Goal: Task Accomplishment & Management: Manage account settings

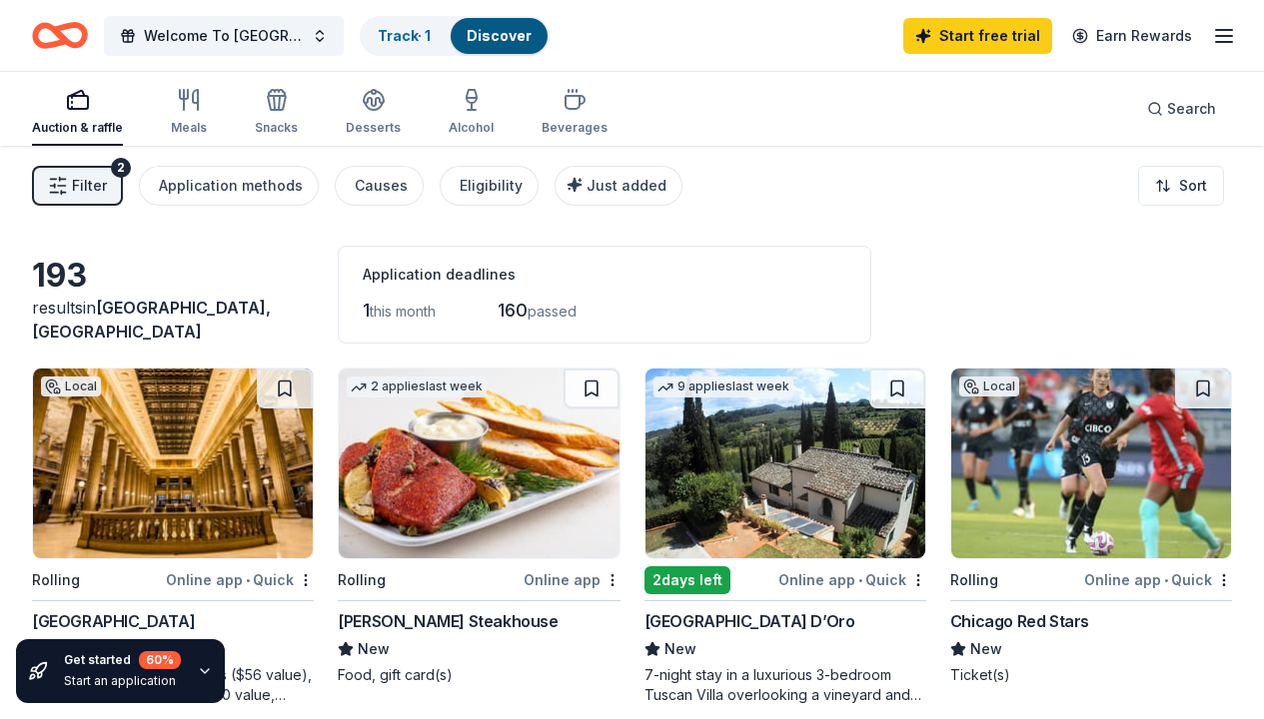
click at [1226, 38] on icon "button" at bounding box center [1224, 36] width 24 height 24
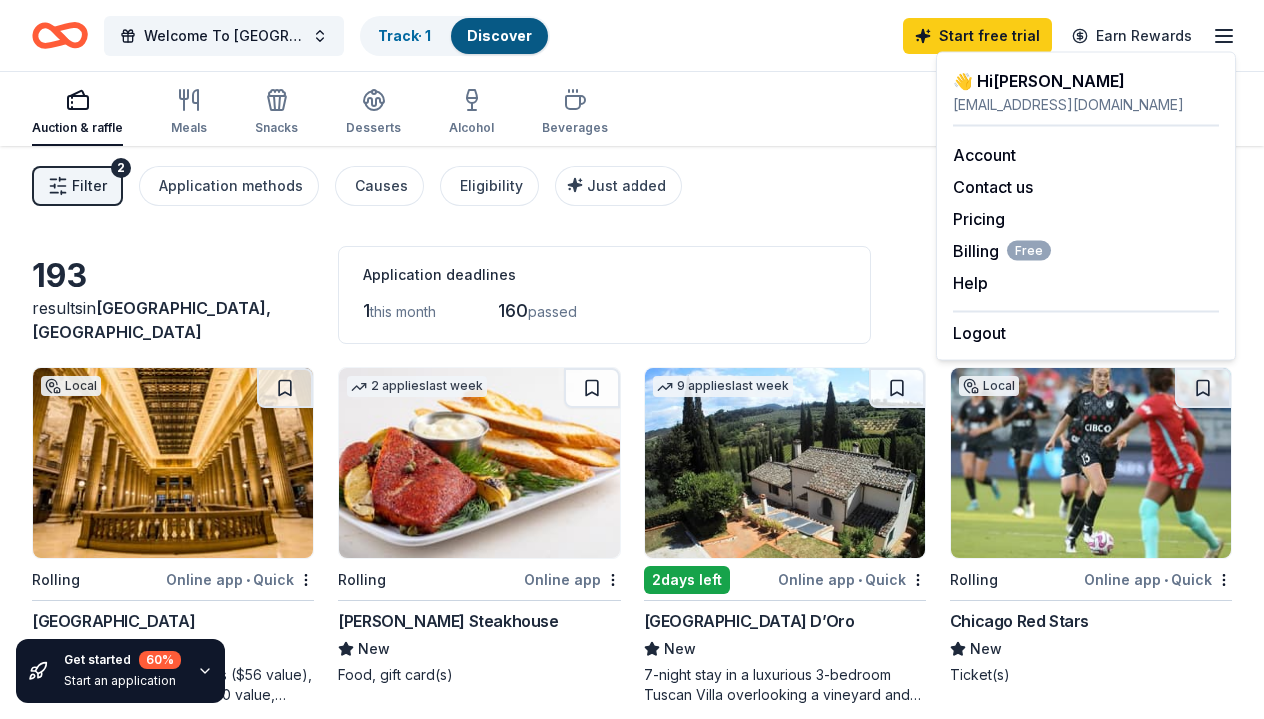
click at [847, 89] on div "Auction & raffle Meals Snacks Desserts Alcohol Beverages Search" at bounding box center [632, 109] width 1200 height 74
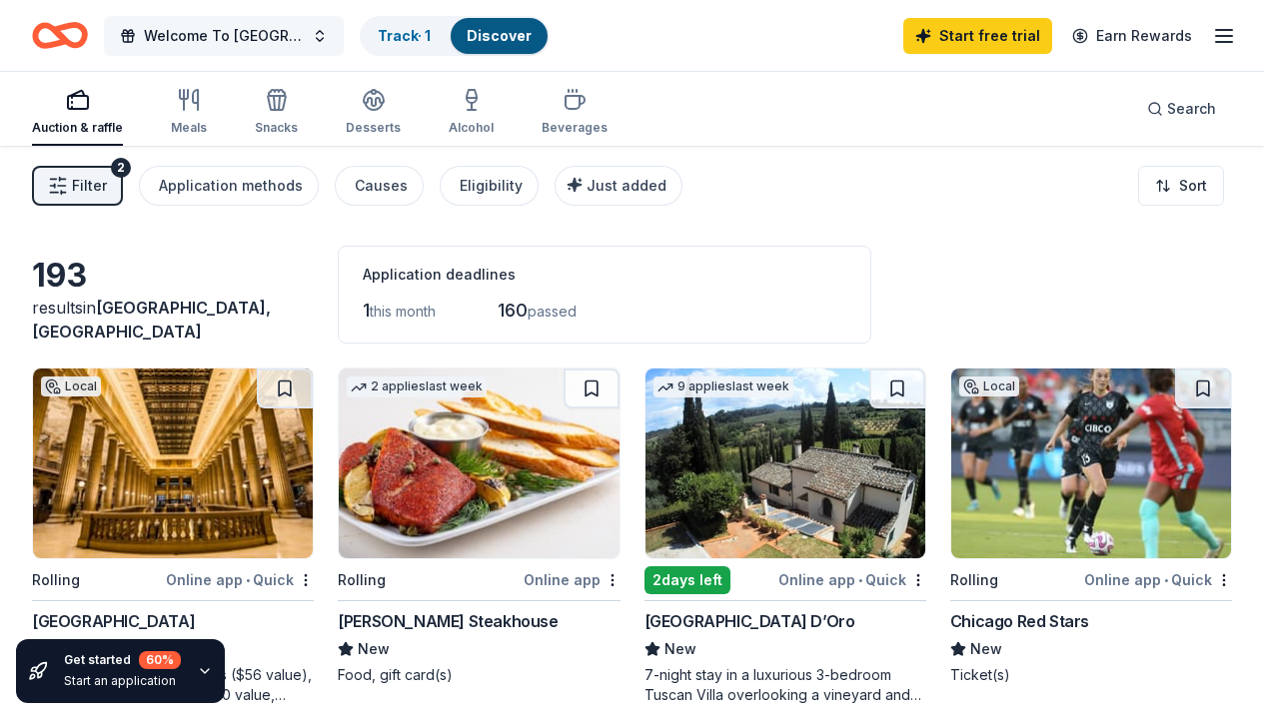
click at [282, 36] on span "Welcome To [GEOGRAPHIC_DATA]" at bounding box center [224, 36] width 160 height 24
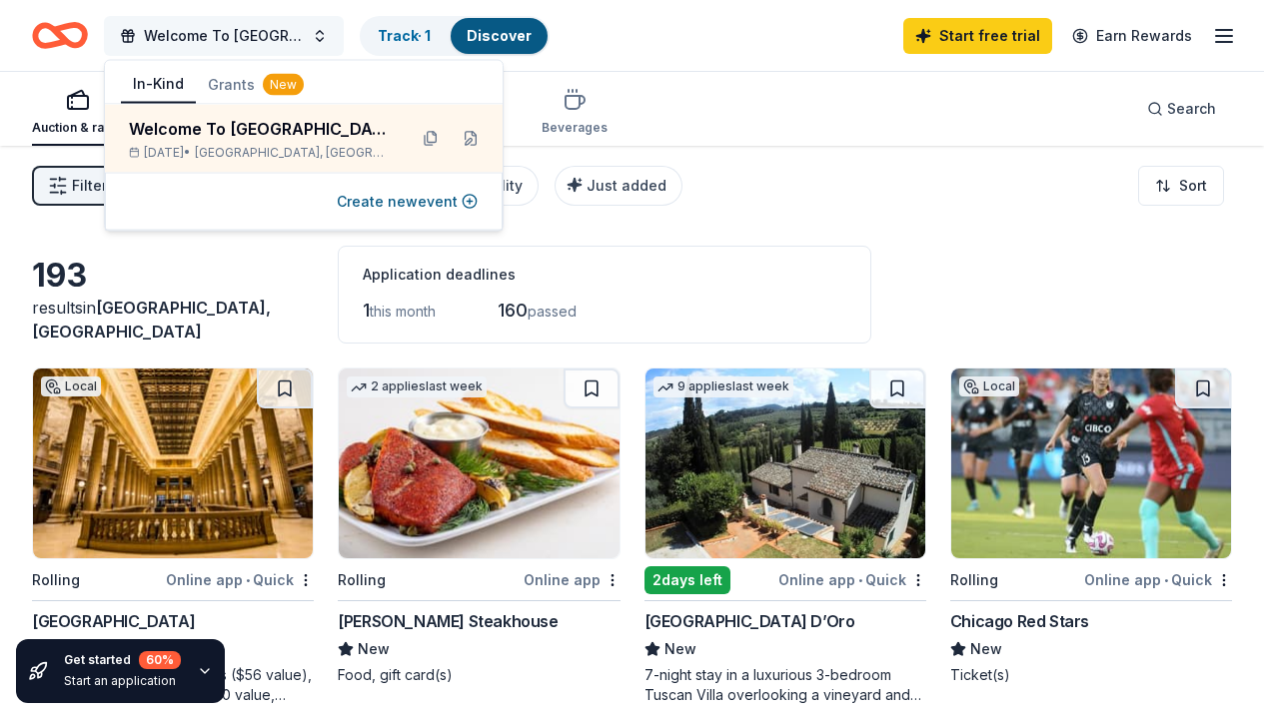
click at [282, 36] on span "Welcome To [GEOGRAPHIC_DATA]" at bounding box center [224, 36] width 160 height 24
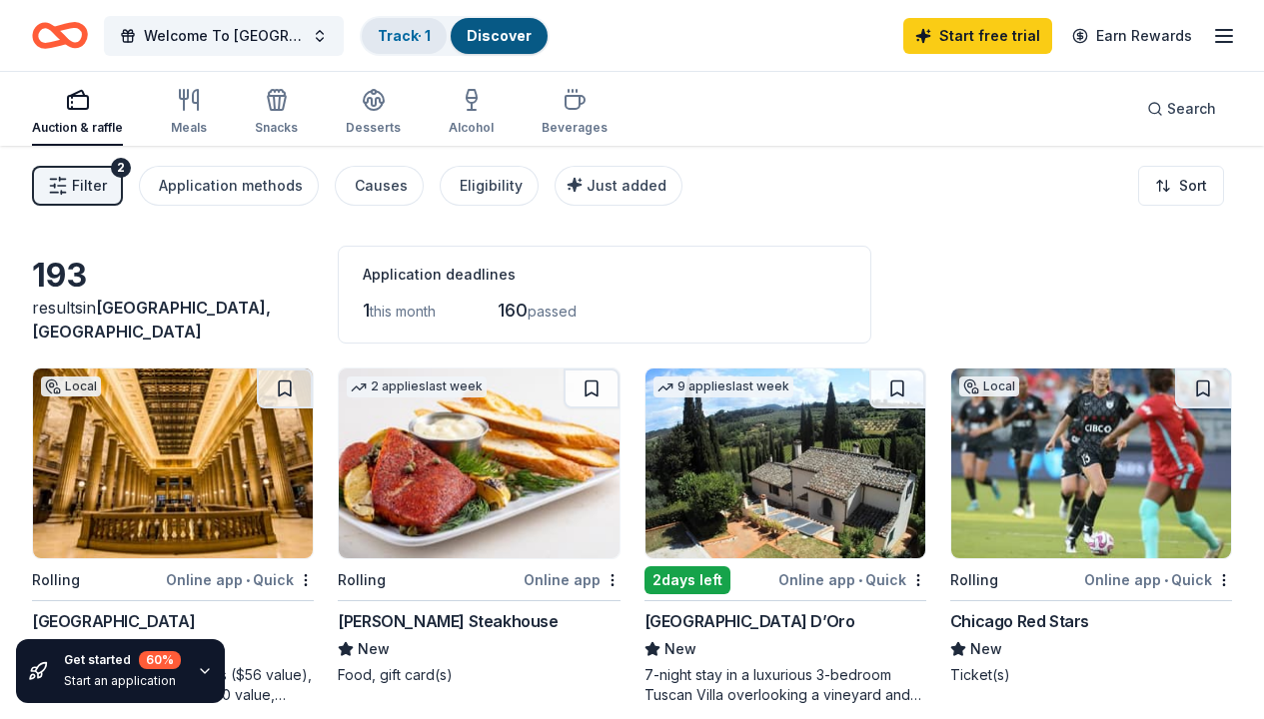
click at [396, 36] on link "Track · 1" at bounding box center [404, 35] width 53 height 17
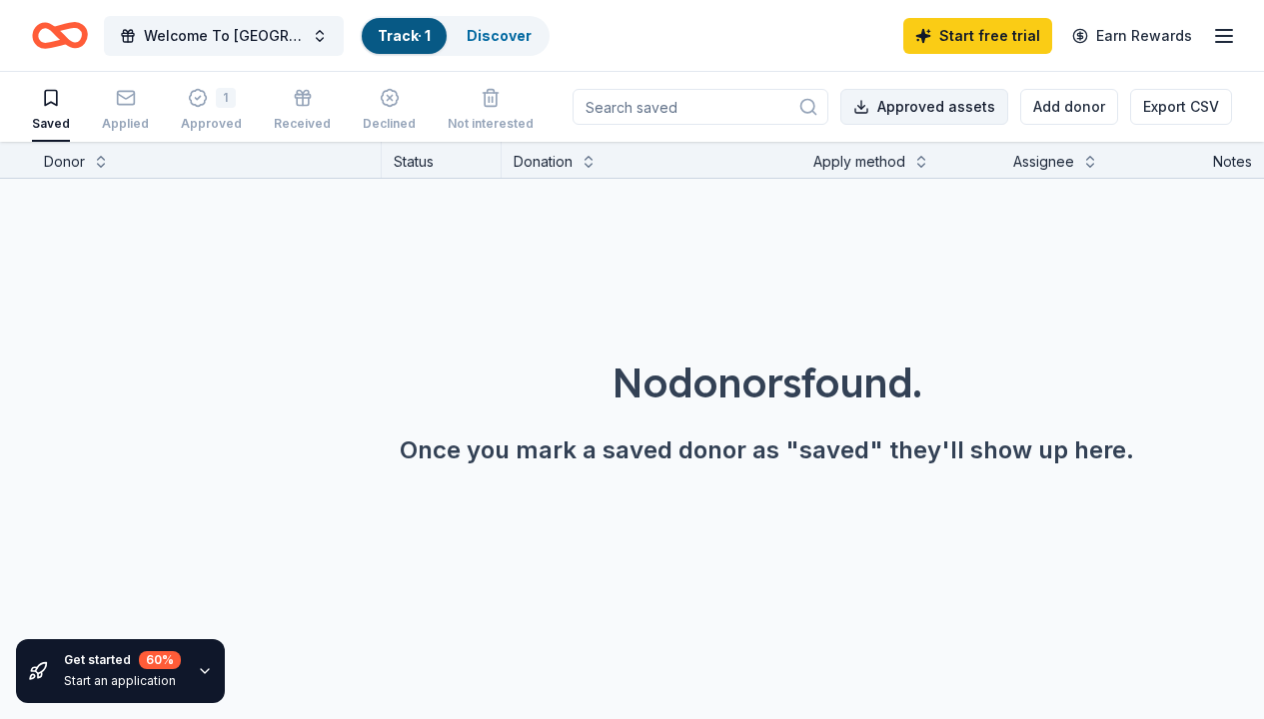
click at [958, 107] on button "Approved assets" at bounding box center [924, 107] width 168 height 36
click at [99, 167] on button at bounding box center [101, 160] width 16 height 20
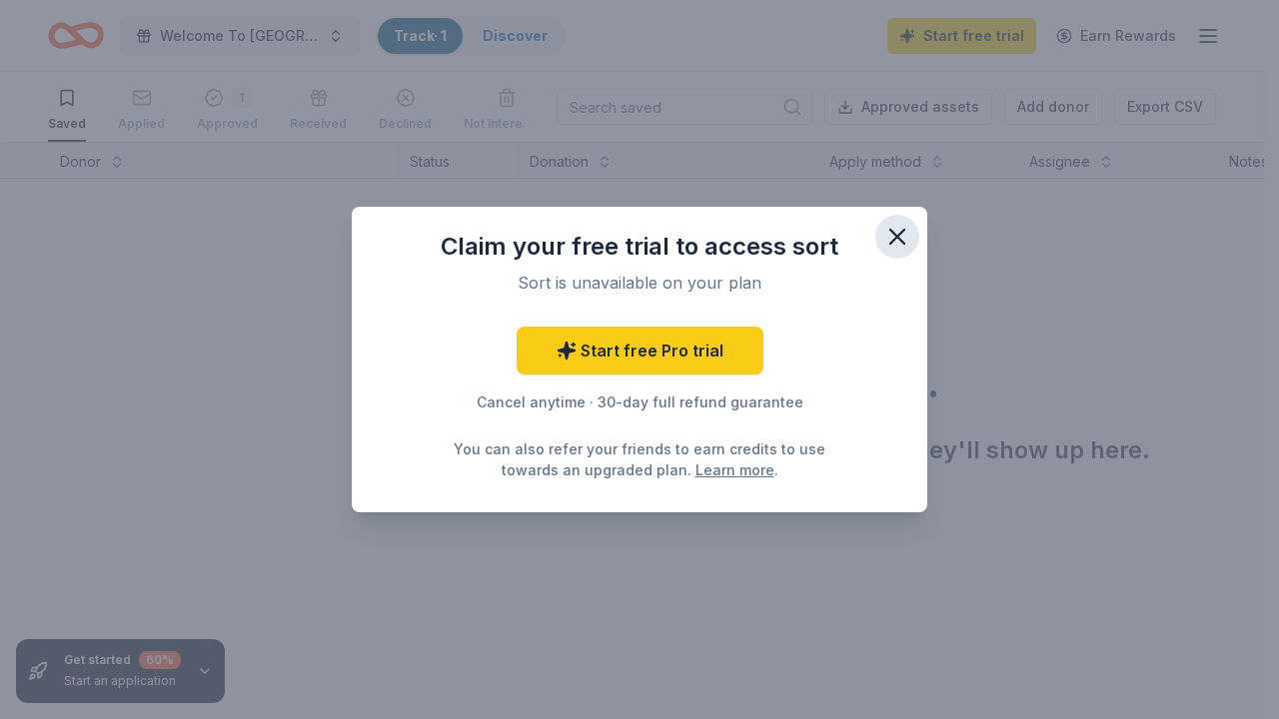
click at [900, 236] on icon "button" at bounding box center [897, 237] width 28 height 28
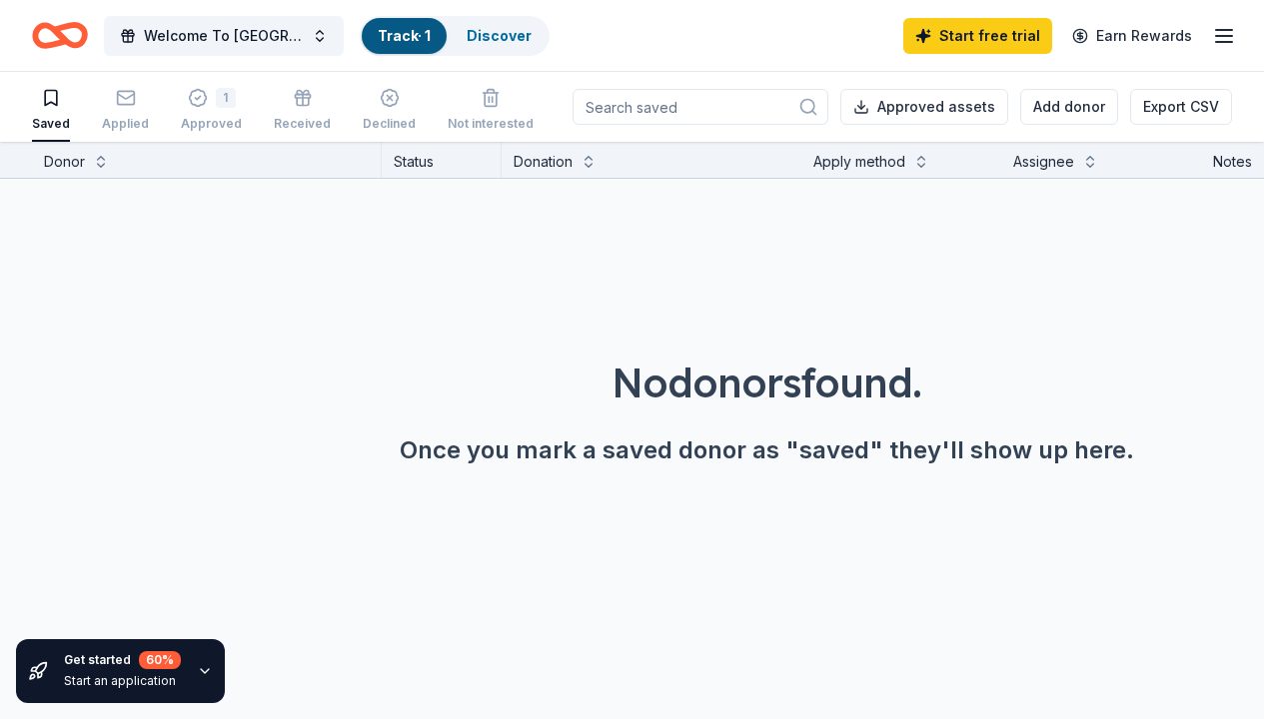
scroll to position [1, 0]
click at [1225, 34] on icon "button" at bounding box center [1224, 36] width 24 height 24
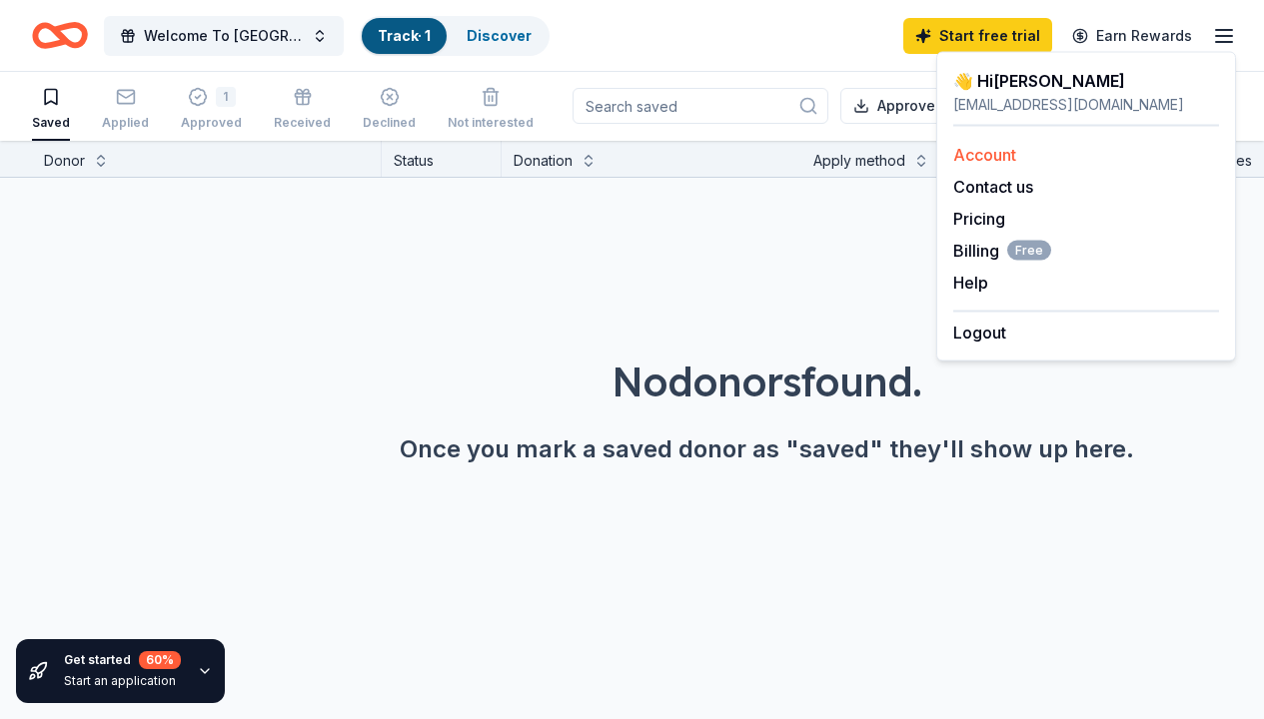
click at [1003, 156] on link "Account" at bounding box center [984, 155] width 63 height 20
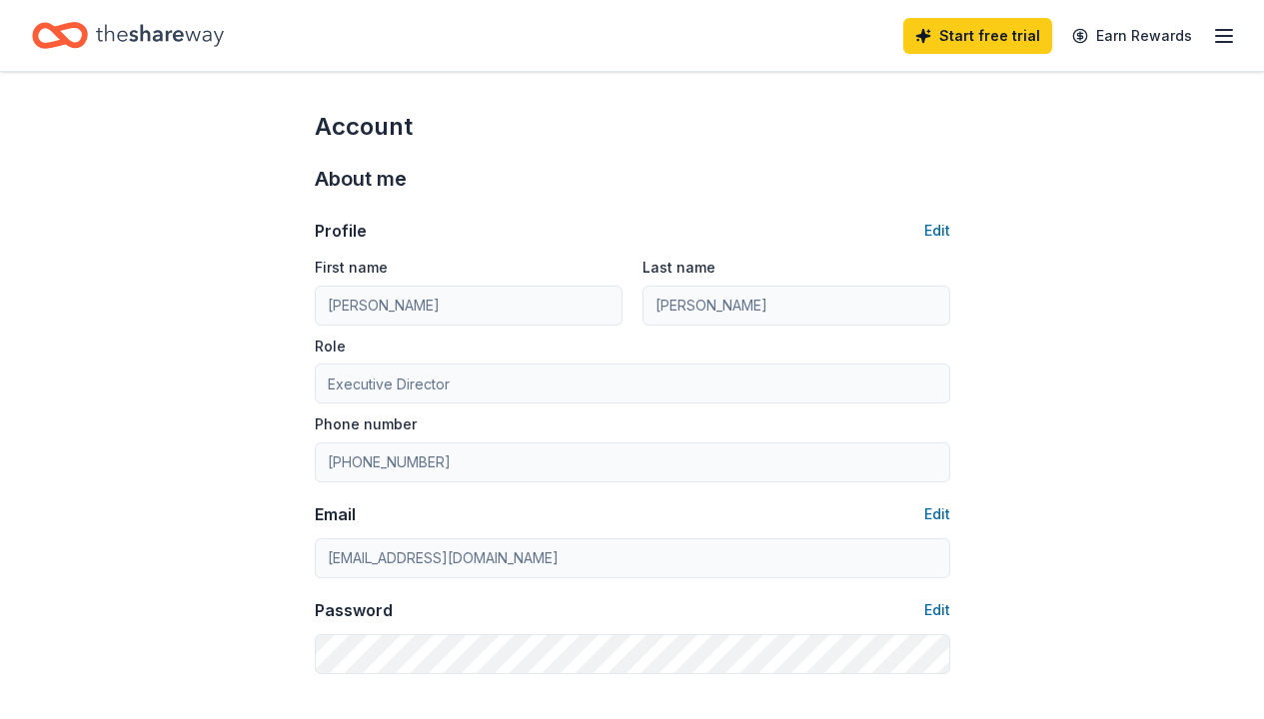
click at [1219, 42] on line "button" at bounding box center [1224, 42] width 16 height 0
click at [67, 40] on icon "Home" at bounding box center [69, 35] width 31 height 20
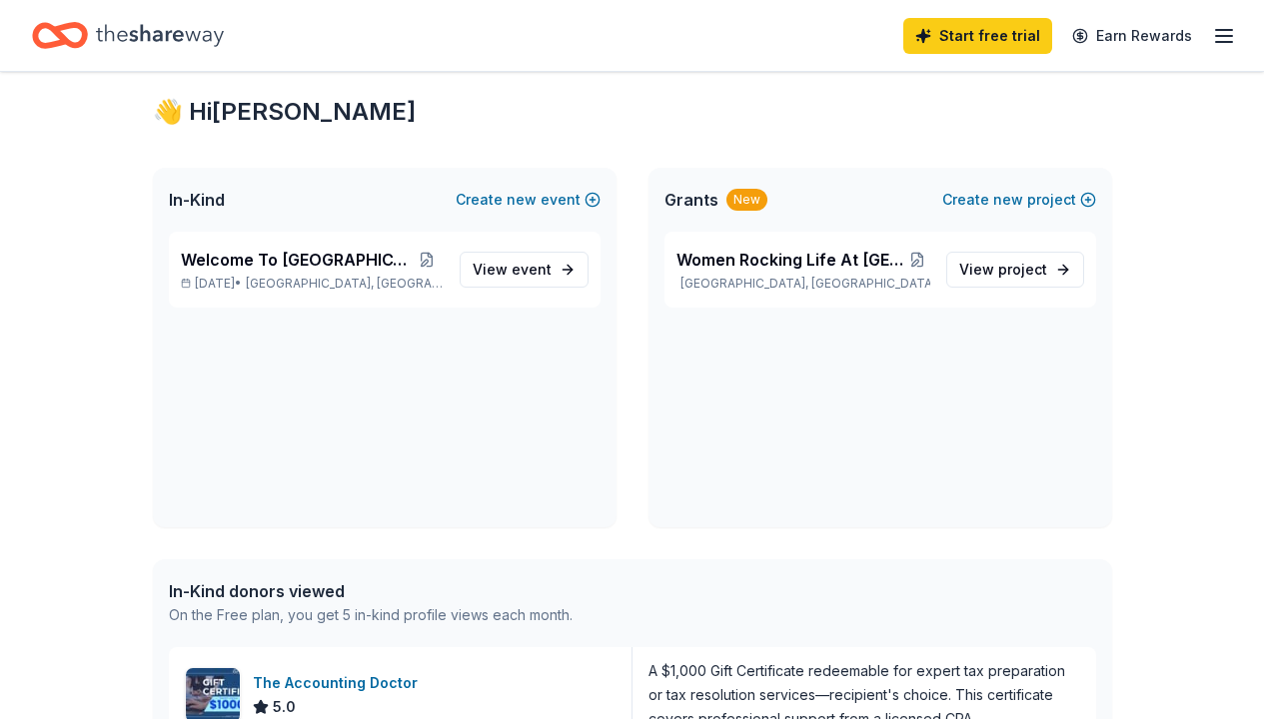
scroll to position [72, 0]
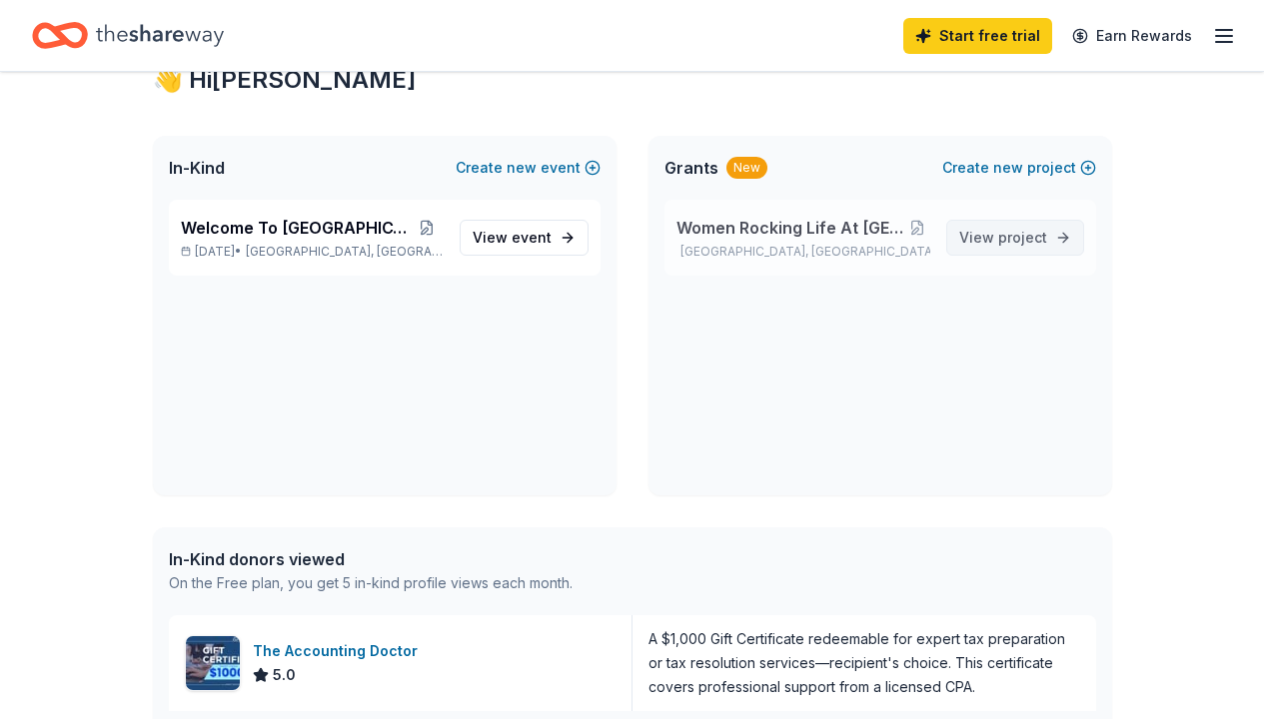
click at [1017, 238] on span "project" at bounding box center [1022, 237] width 49 height 17
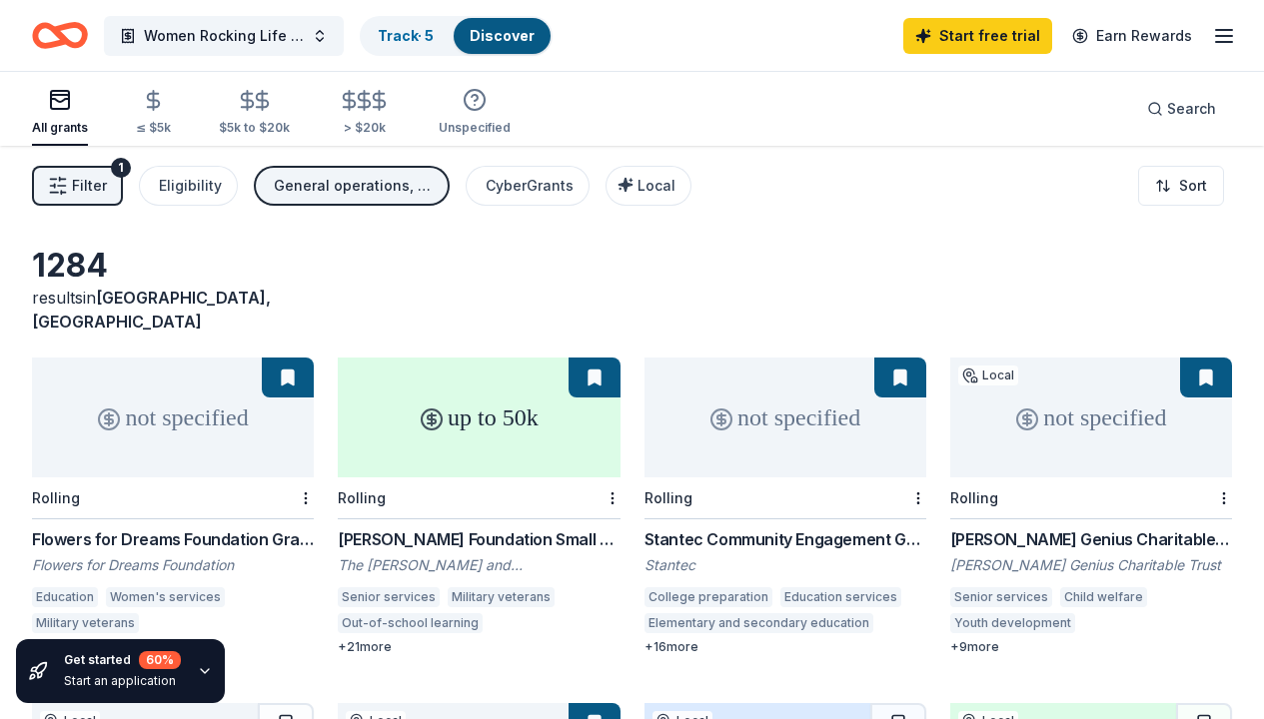
click at [100, 185] on span "Filter" at bounding box center [89, 186] width 35 height 24
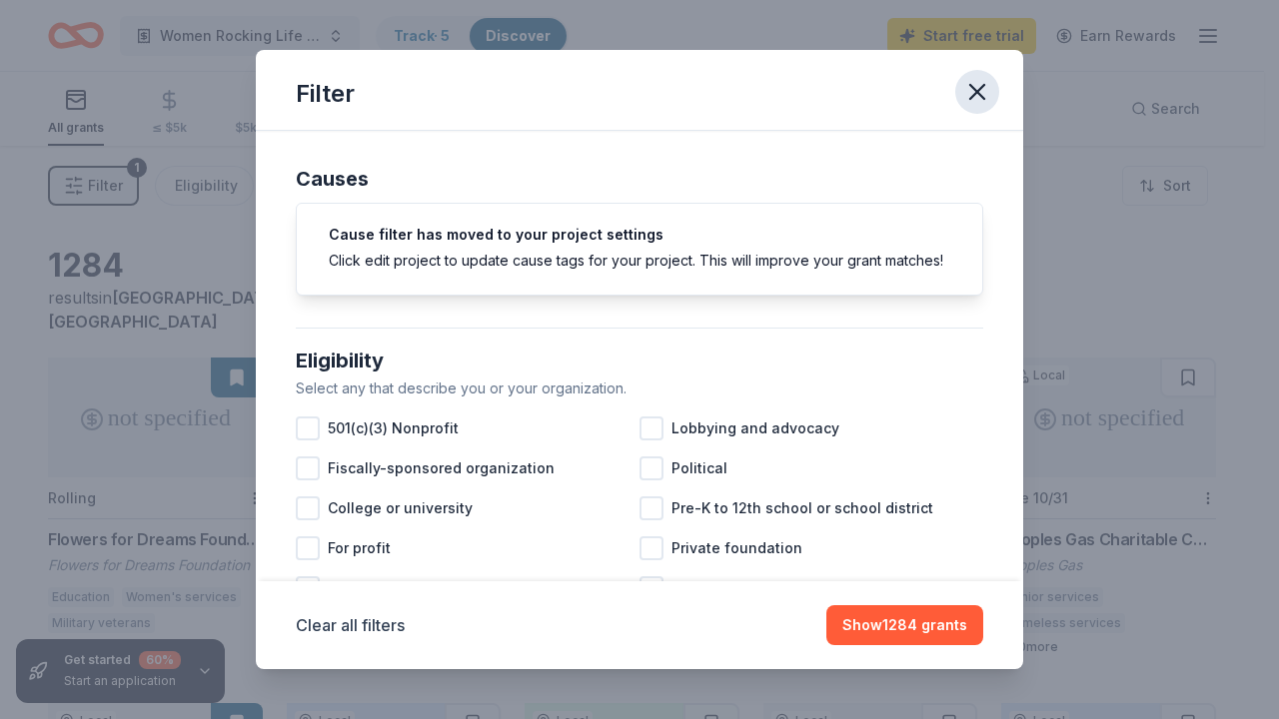
click at [980, 94] on icon "button" at bounding box center [977, 92] width 14 height 14
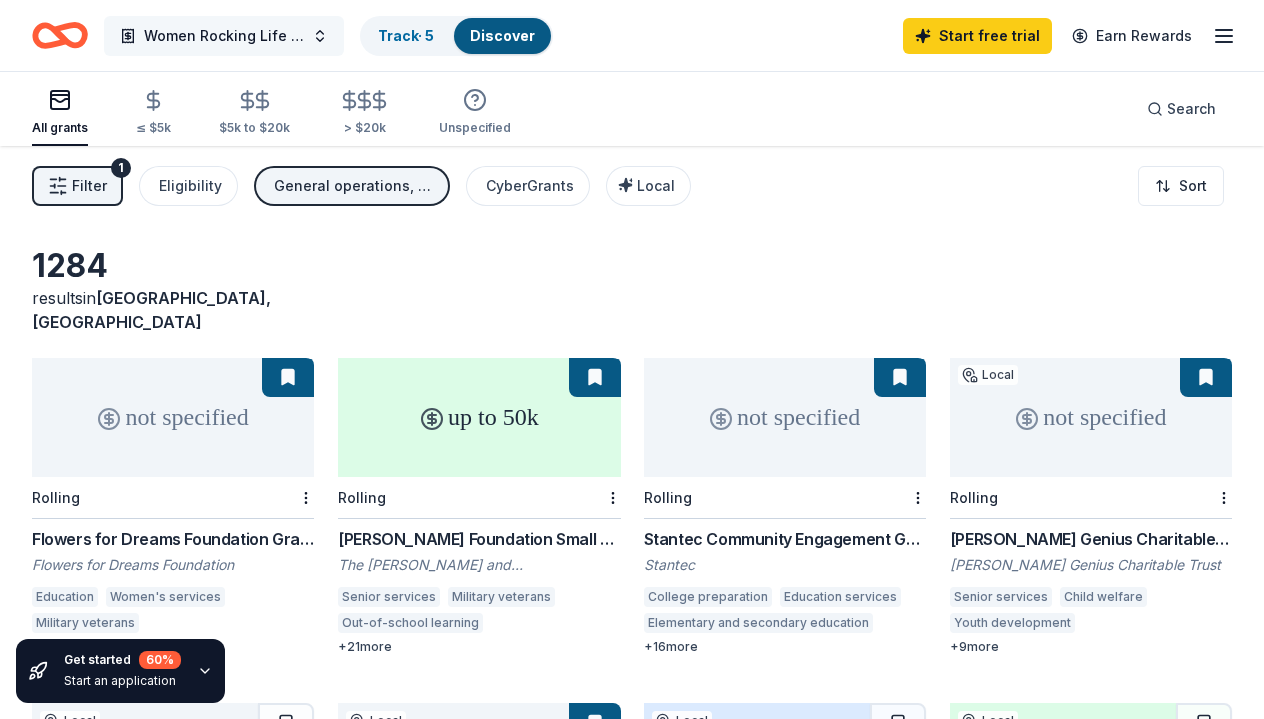
click at [197, 38] on span "Women Rocking Life At [GEOGRAPHIC_DATA]" at bounding box center [224, 36] width 160 height 24
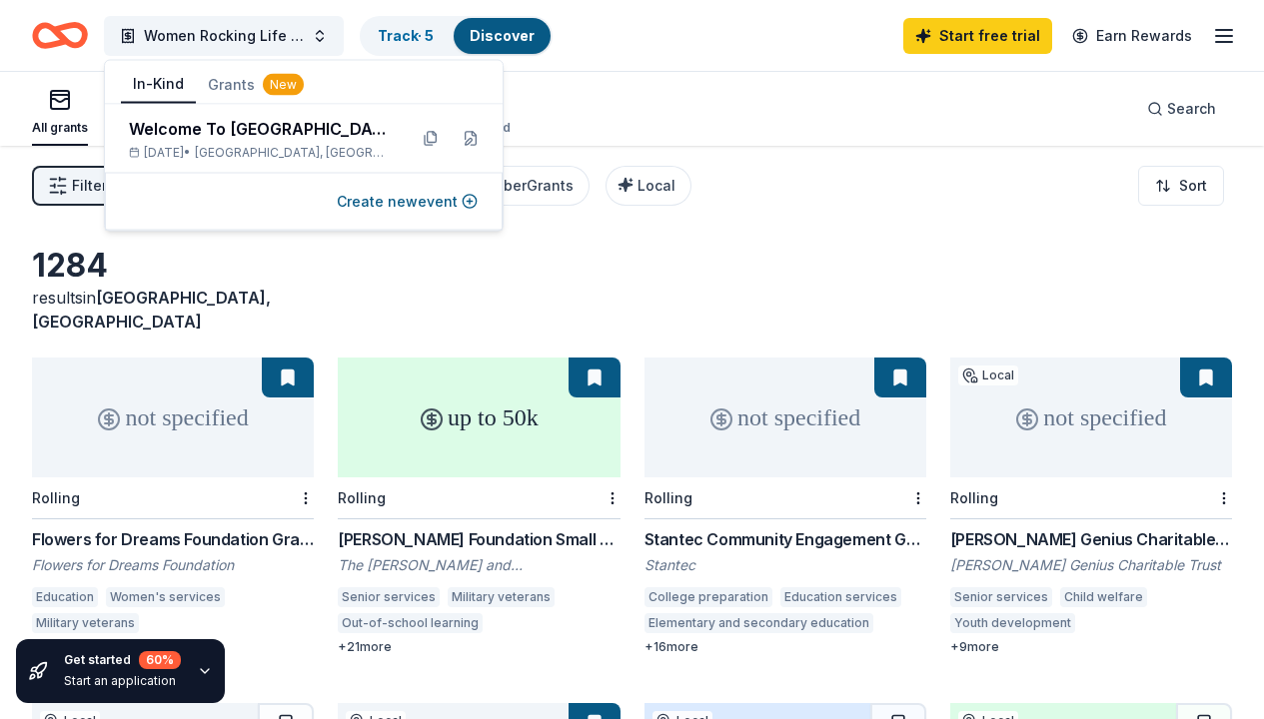
click at [156, 86] on button "In-Kind" at bounding box center [158, 85] width 75 height 38
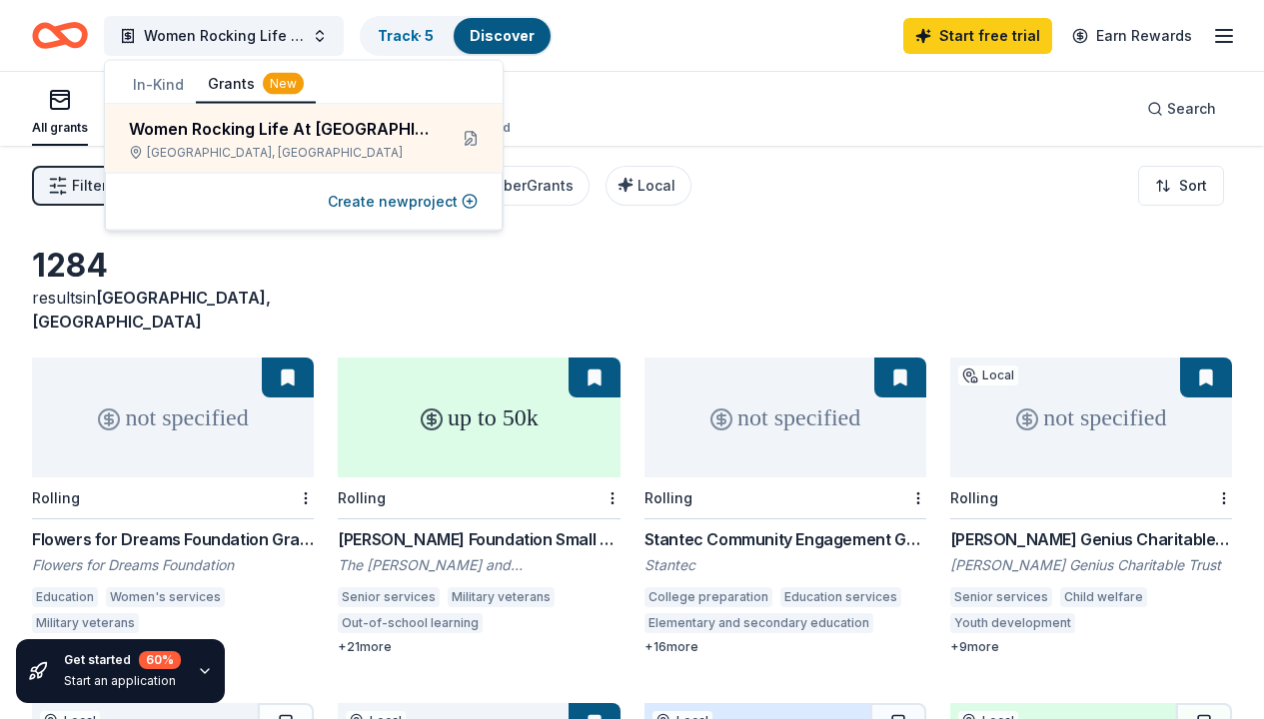
click at [243, 88] on button "Grants New" at bounding box center [256, 85] width 120 height 38
click at [281, 84] on div "New" at bounding box center [283, 84] width 41 height 22
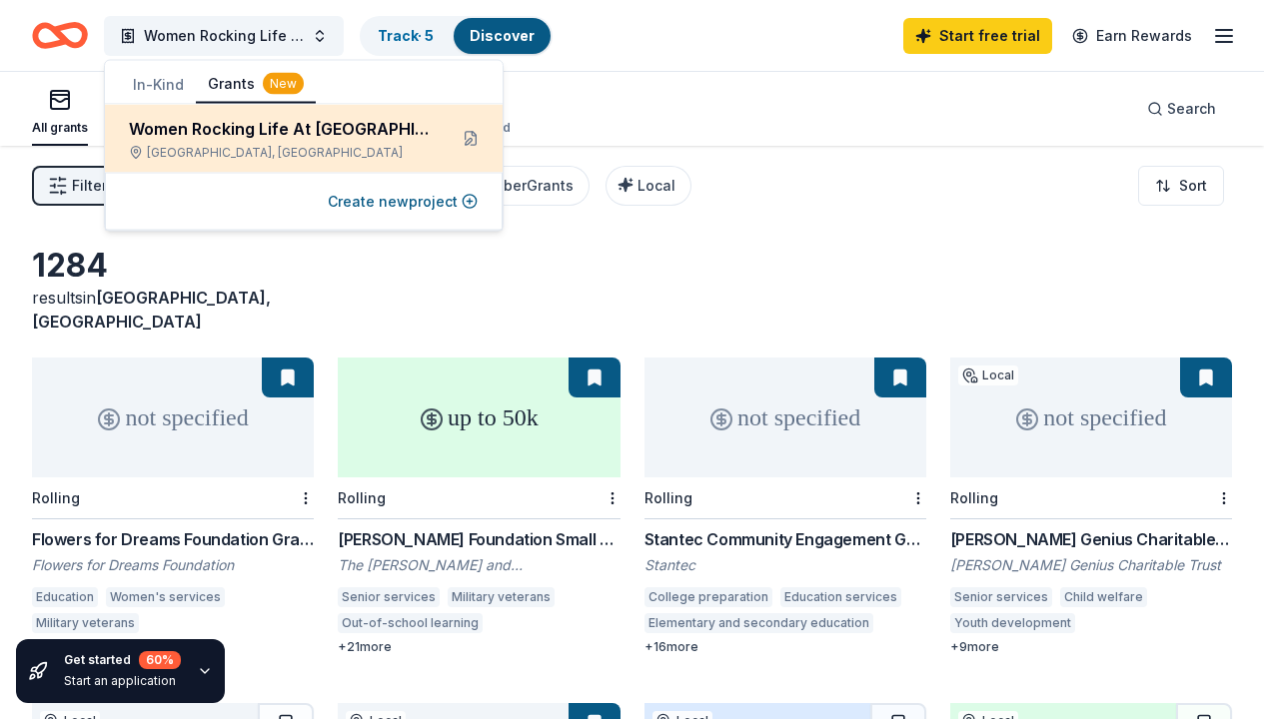
click at [267, 130] on div "Women Rocking Life At [GEOGRAPHIC_DATA]" at bounding box center [280, 129] width 302 height 24
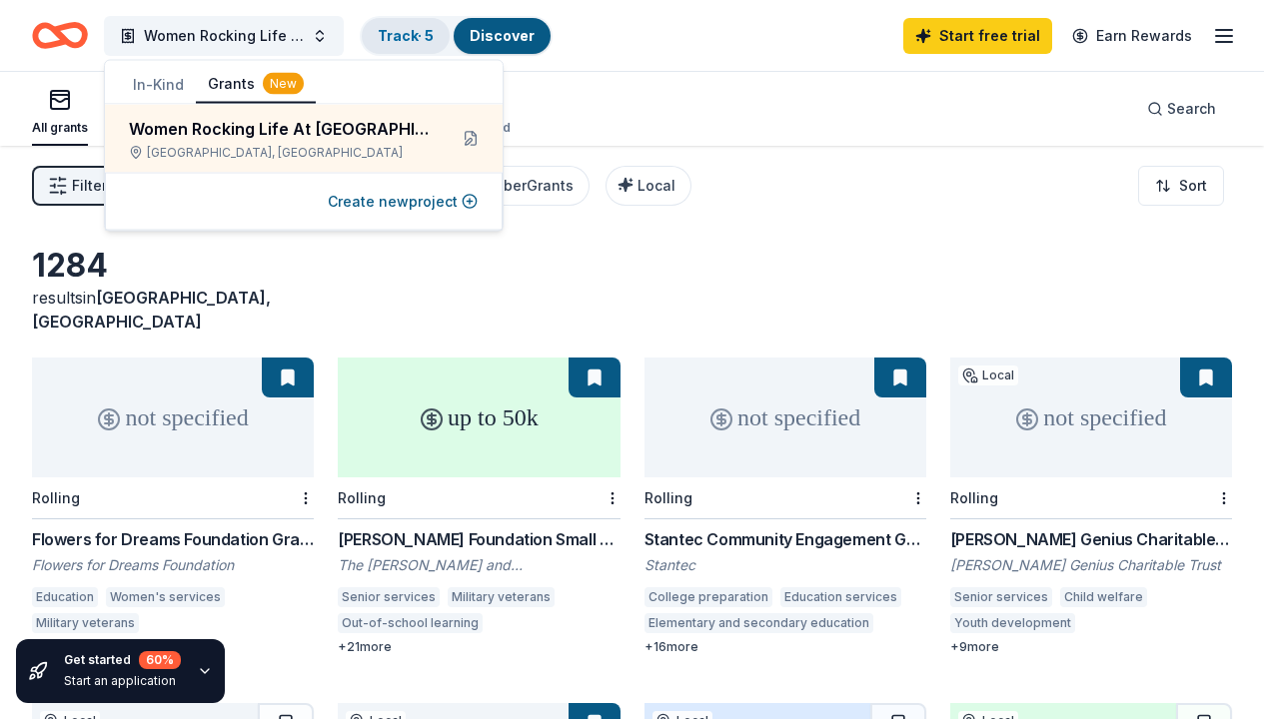
click at [413, 32] on link "Track · 5" at bounding box center [406, 35] width 56 height 17
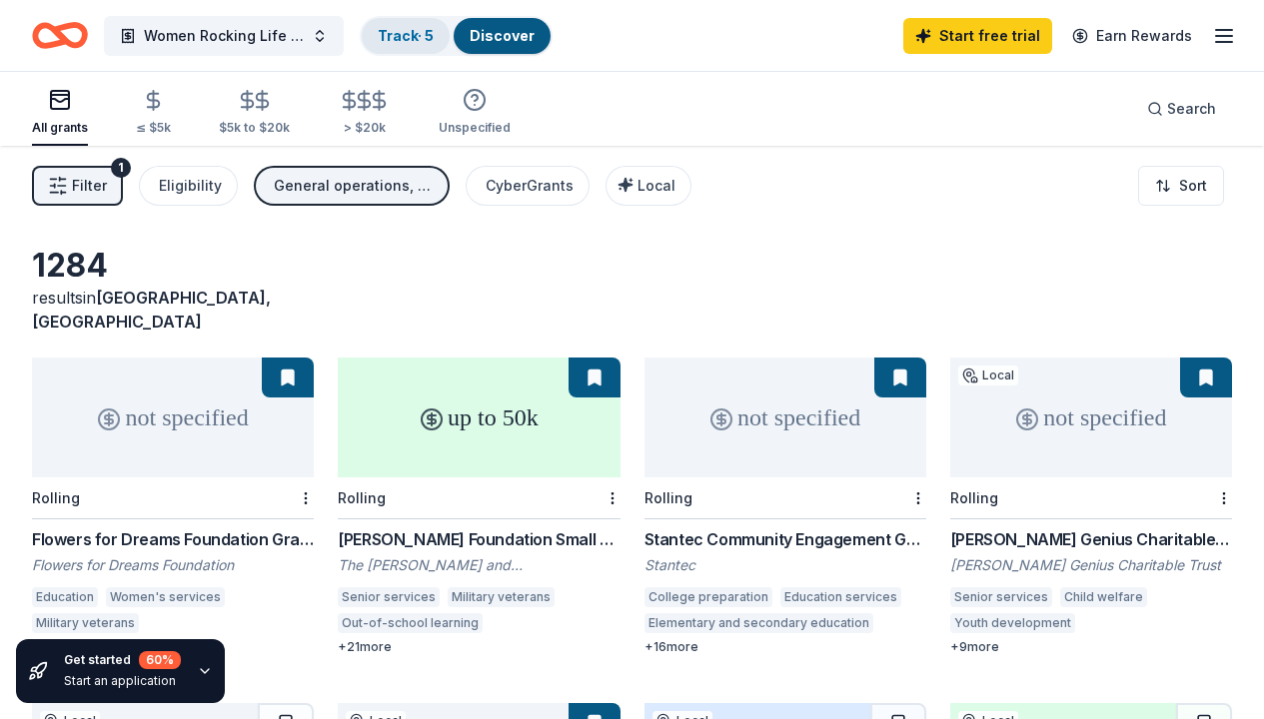
click at [409, 38] on link "Track · 5" at bounding box center [406, 35] width 56 height 17
click at [498, 34] on link "Discover" at bounding box center [502, 35] width 65 height 17
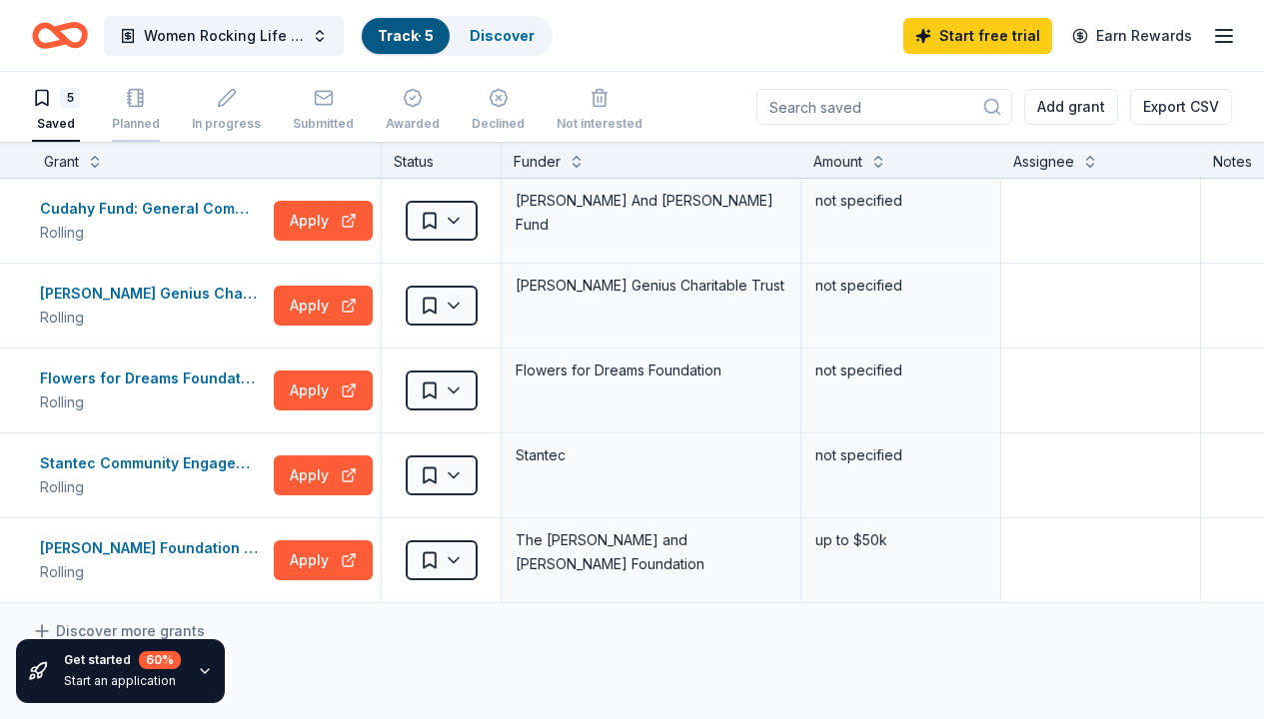
click at [135, 101] on icon "button" at bounding box center [136, 98] width 20 height 20
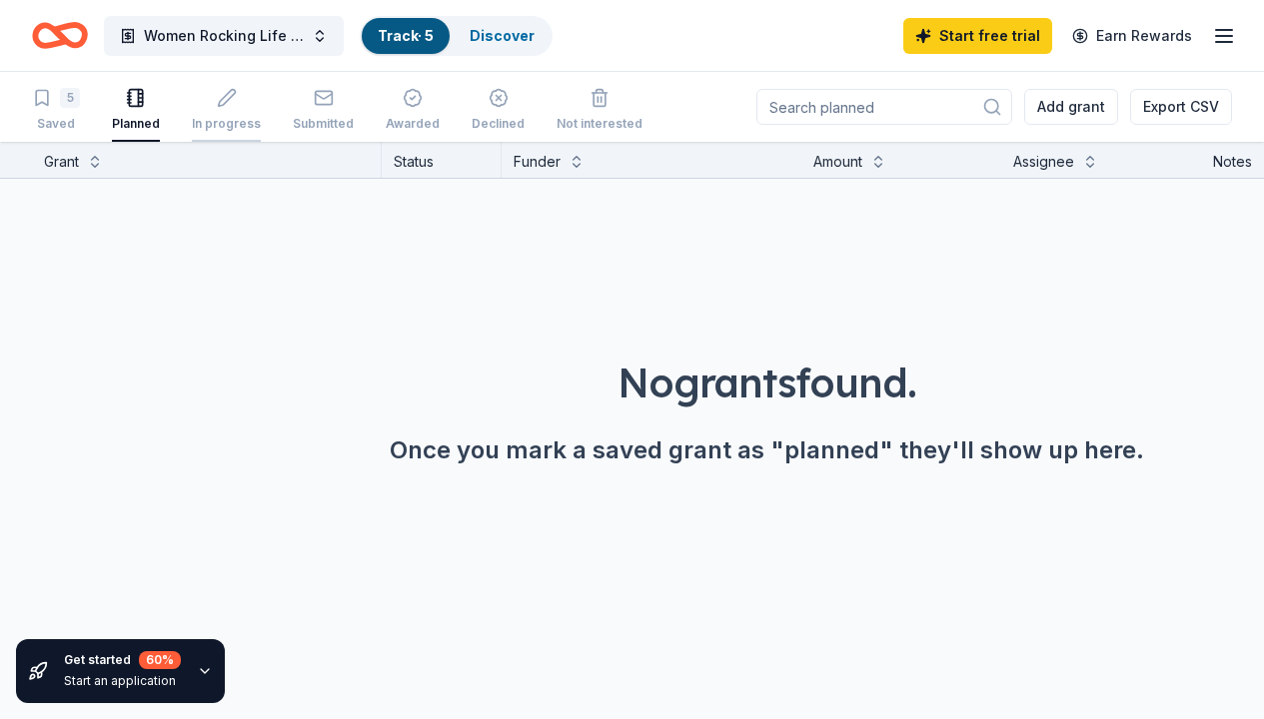
click at [232, 93] on icon "button" at bounding box center [226, 98] width 17 height 17
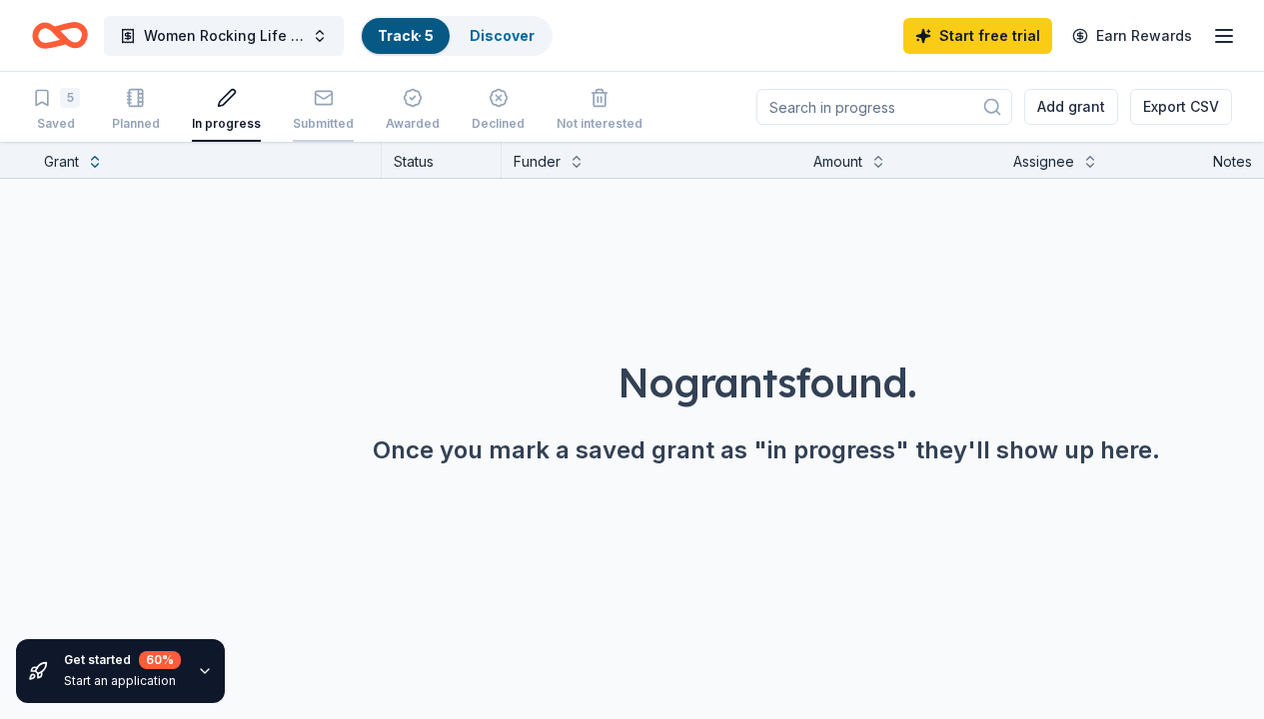
click at [323, 98] on icon "button" at bounding box center [324, 98] width 20 height 20
click at [320, 99] on icon "button" at bounding box center [323, 96] width 17 height 5
click at [407, 100] on icon "button" at bounding box center [413, 98] width 20 height 20
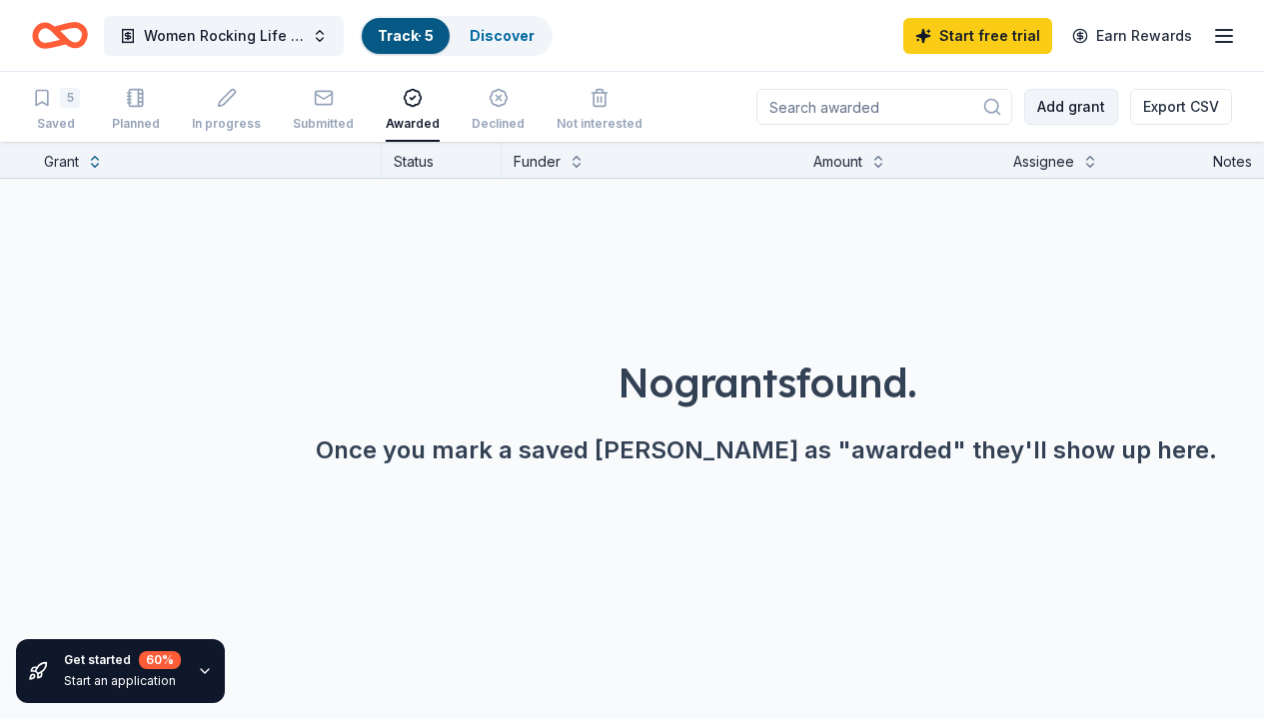
click at [1067, 107] on button "Add grant" at bounding box center [1071, 107] width 94 height 36
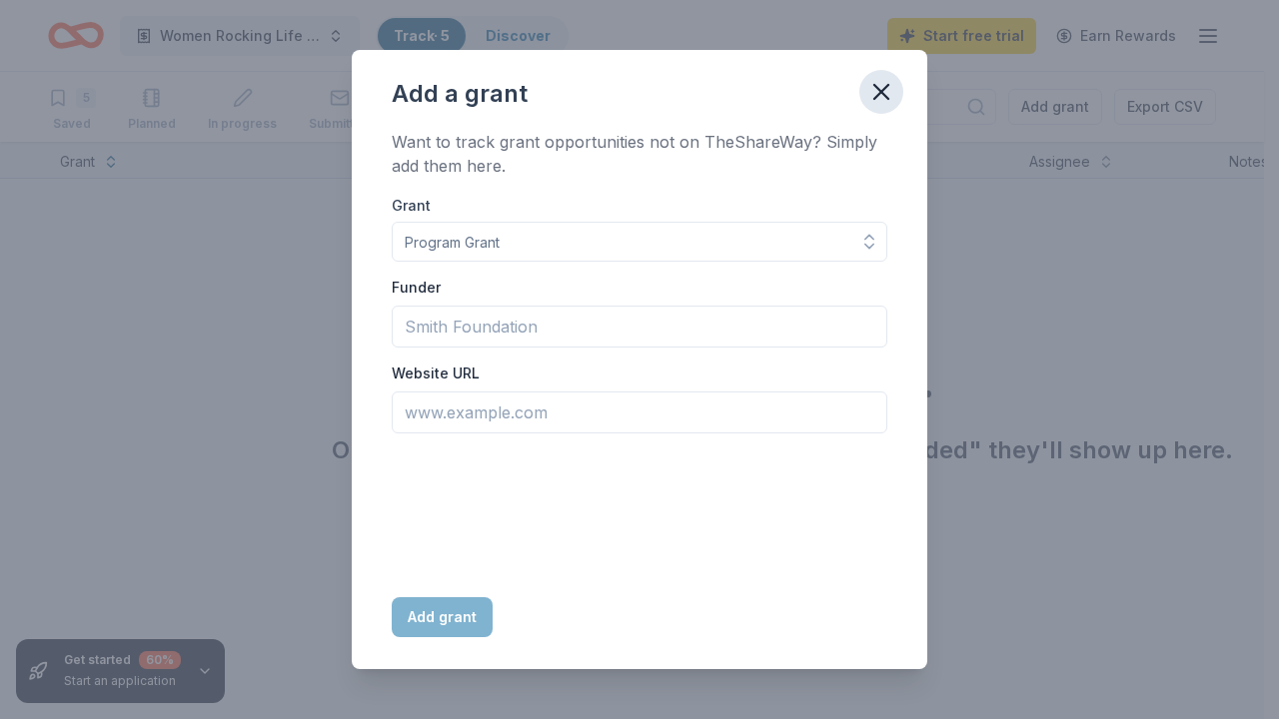
click at [881, 95] on icon "button" at bounding box center [881, 92] width 28 height 28
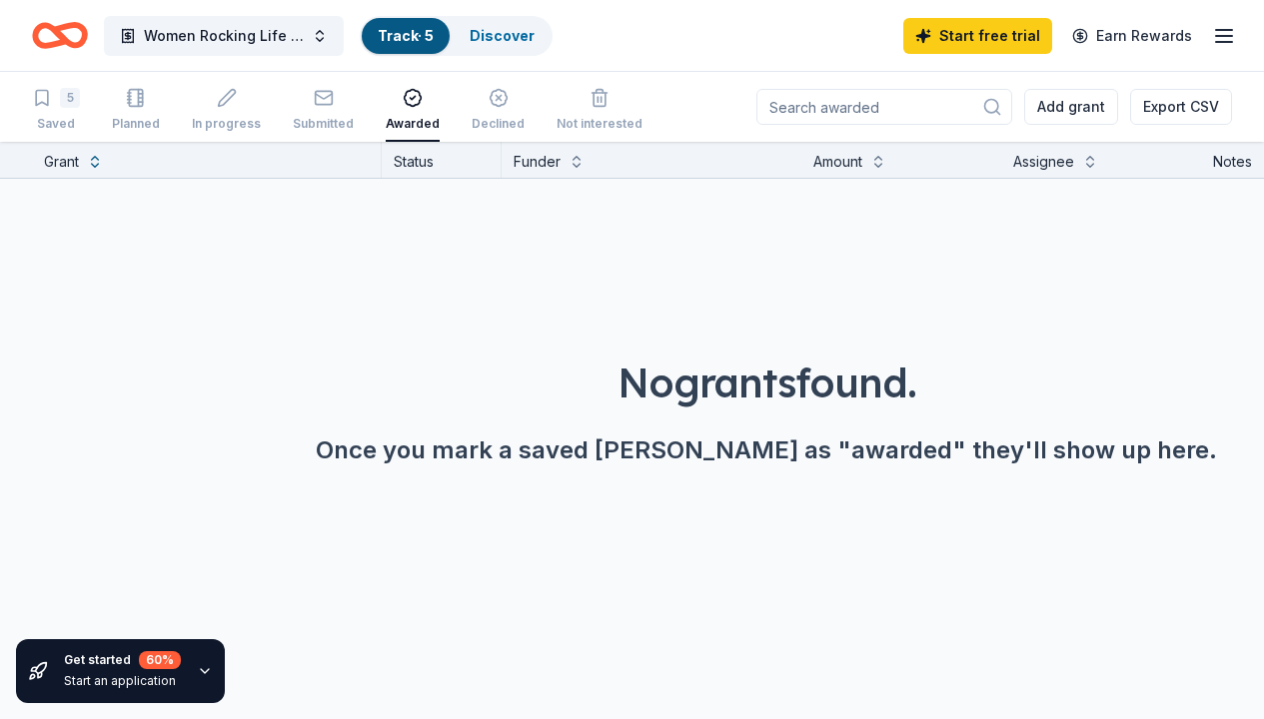
click at [914, 111] on input at bounding box center [884, 107] width 256 height 36
click at [874, 165] on button at bounding box center [878, 160] width 16 height 20
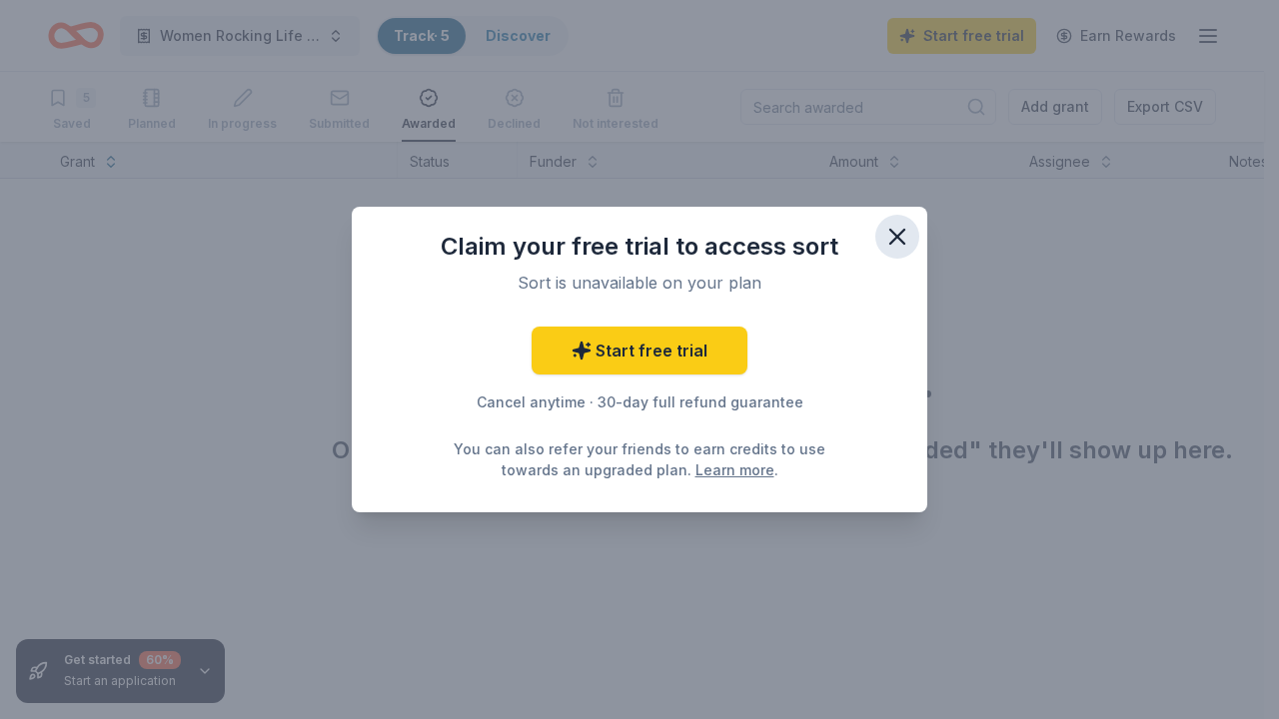
click at [901, 231] on icon "button" at bounding box center [897, 237] width 28 height 28
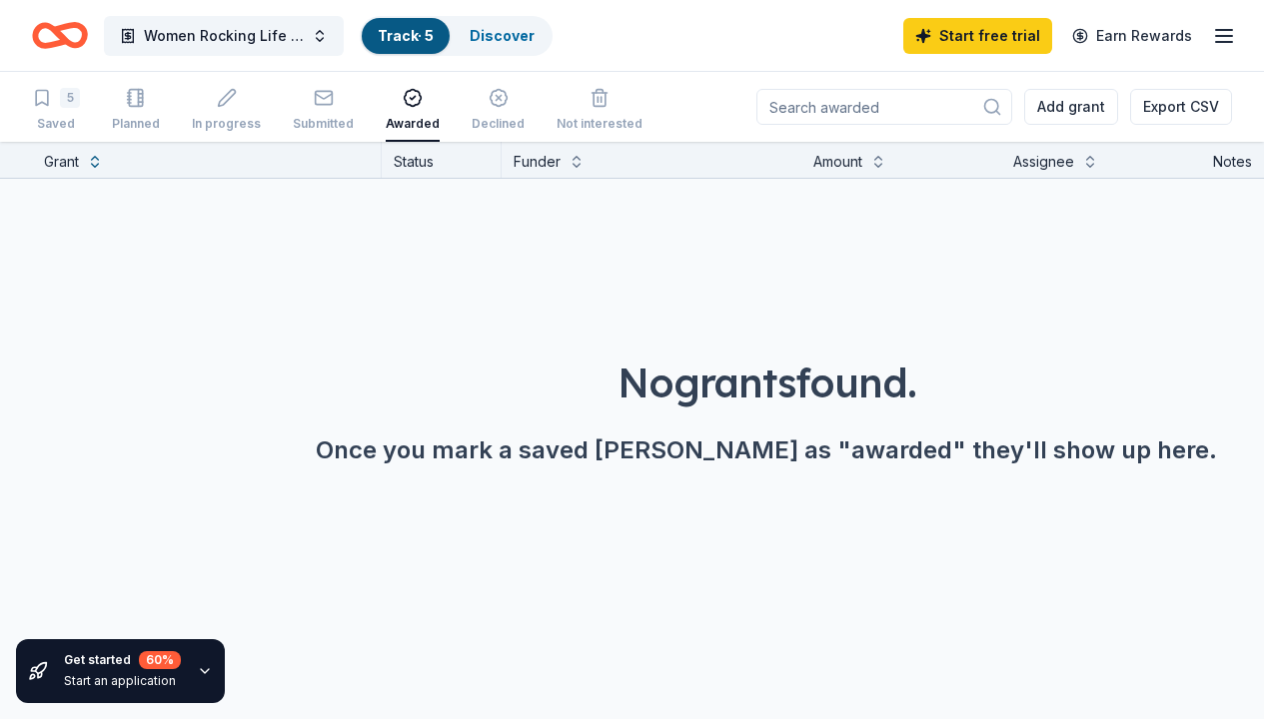
click at [1223, 37] on icon "button" at bounding box center [1224, 36] width 24 height 24
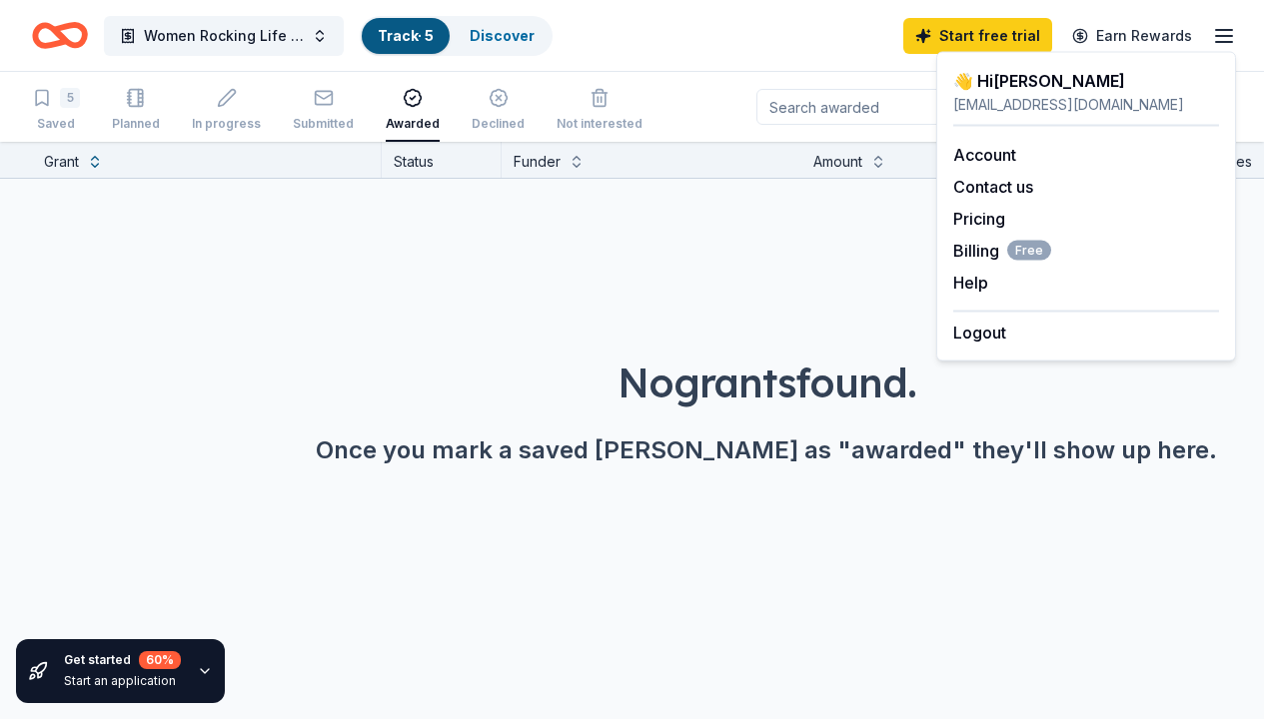
drag, startPoint x: 332, startPoint y: 342, endPoint x: 266, endPoint y: 286, distance: 86.5
click at [329, 338] on div "No grants found. Once you mark a saved grant as "awarded" they'll show up here." at bounding box center [767, 355] width 1264 height 352
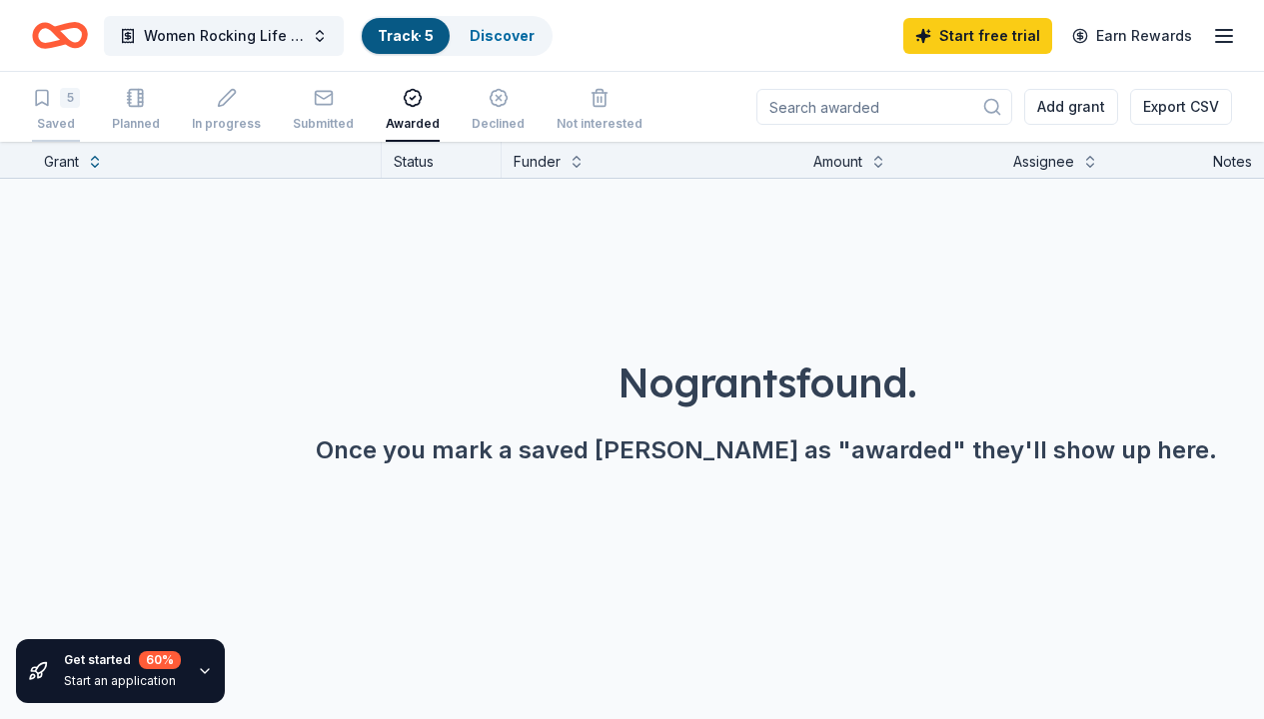
click at [70, 98] on div "5" at bounding box center [70, 98] width 20 height 20
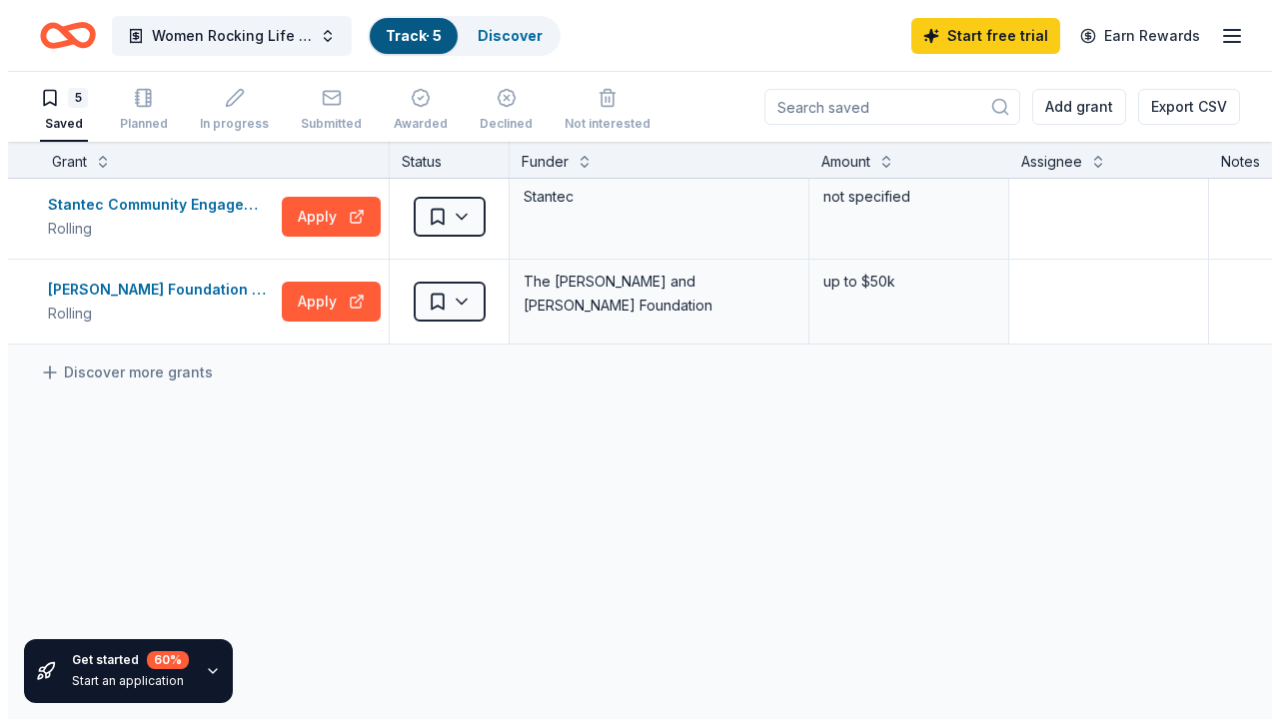
scroll to position [1, 0]
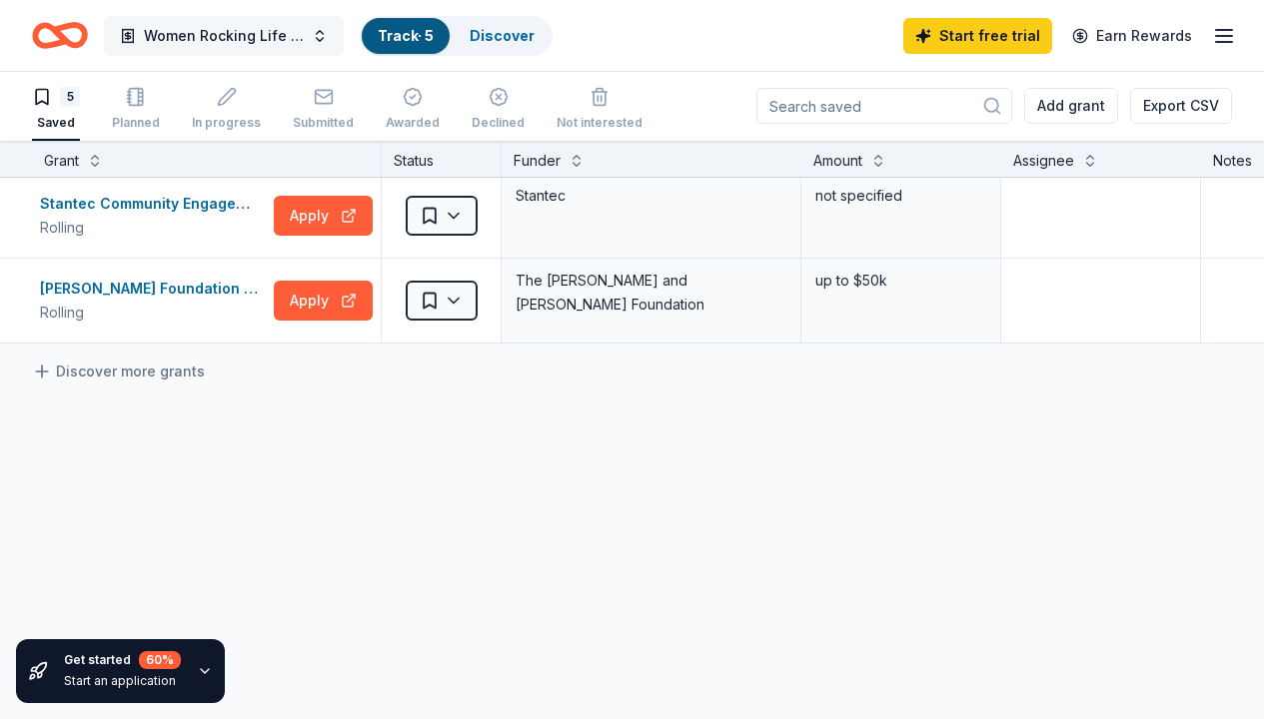
click at [128, 38] on span "button" at bounding box center [128, 36] width 16 height 16
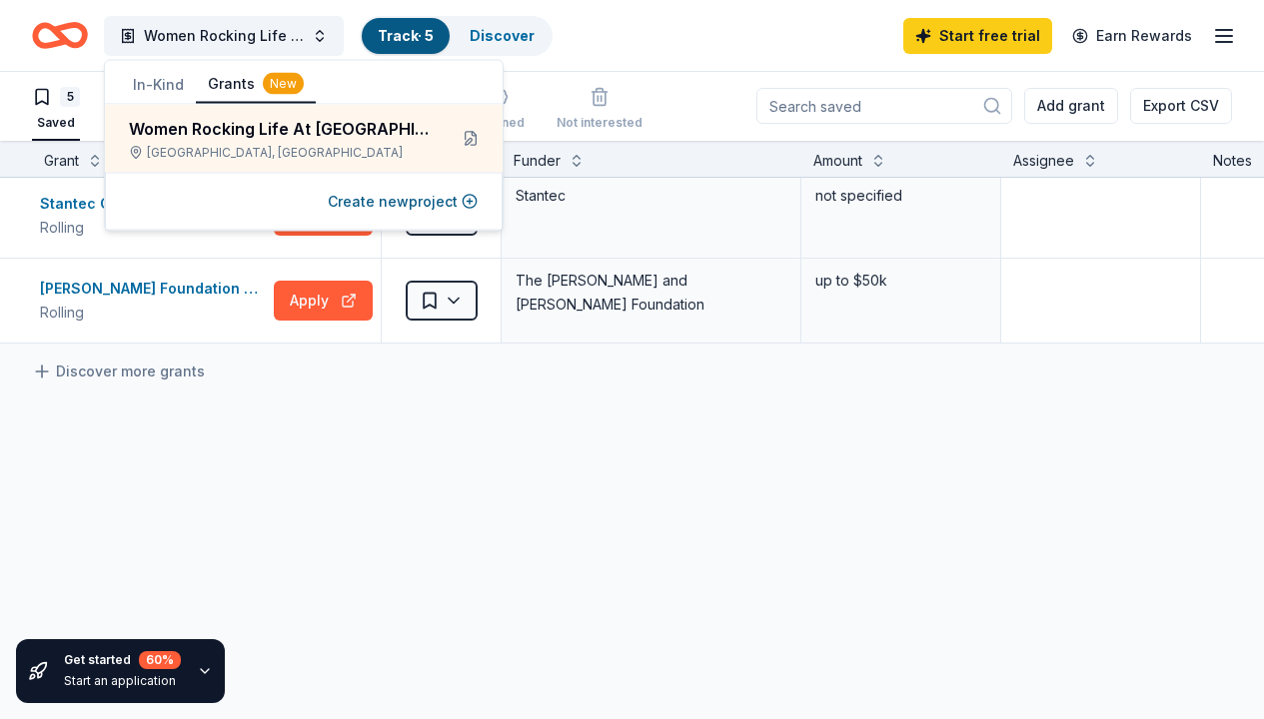
click at [231, 81] on button "Grants New" at bounding box center [256, 85] width 120 height 38
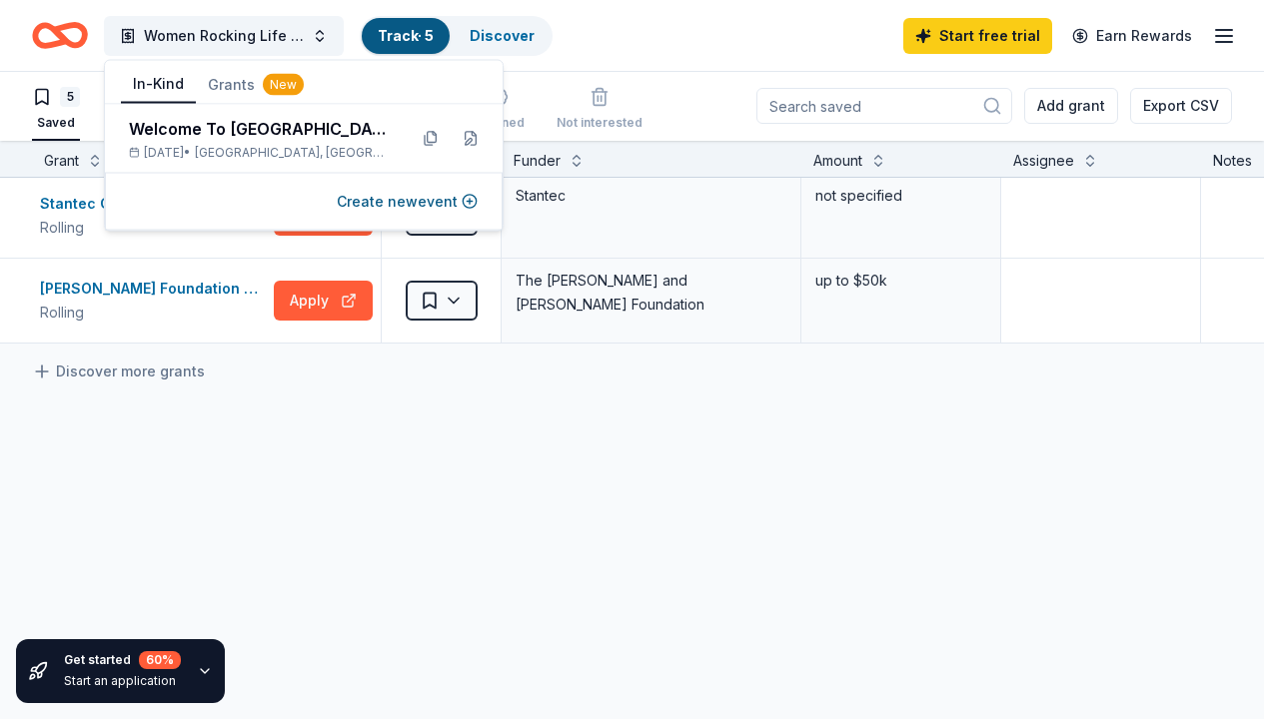
click at [153, 82] on button "In-Kind" at bounding box center [158, 85] width 75 height 38
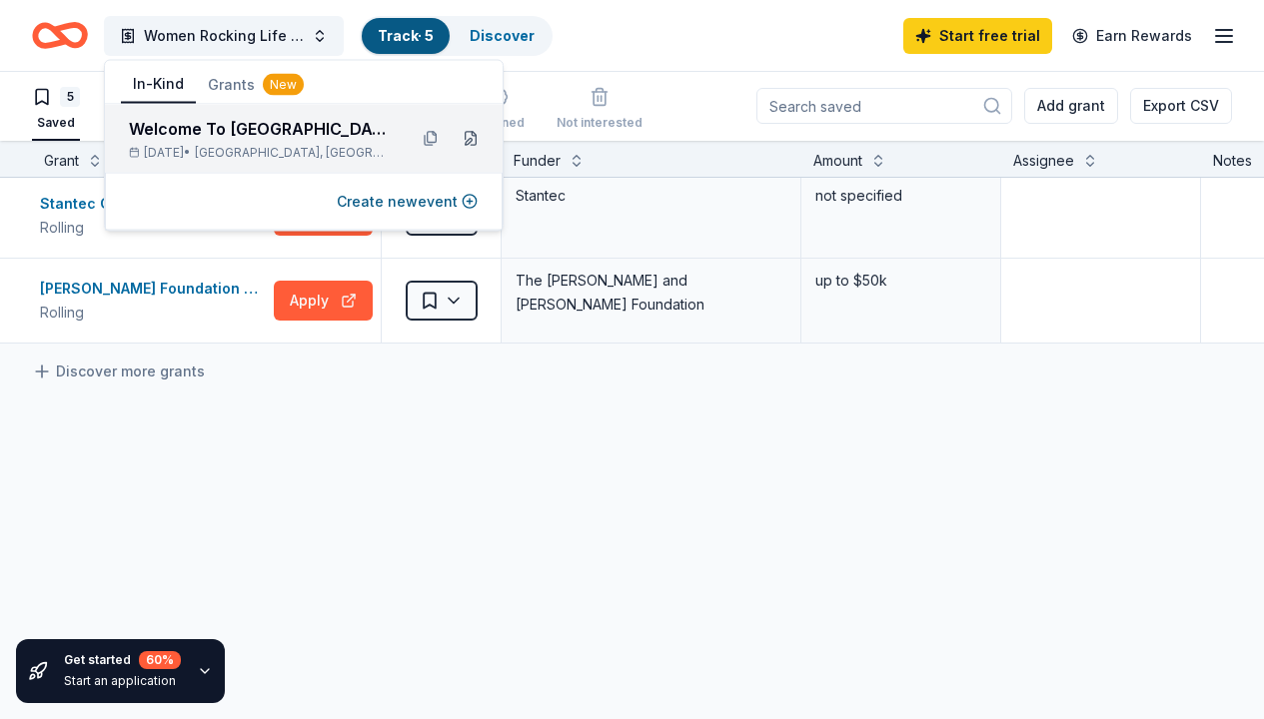
click at [471, 136] on button at bounding box center [471, 139] width 32 height 32
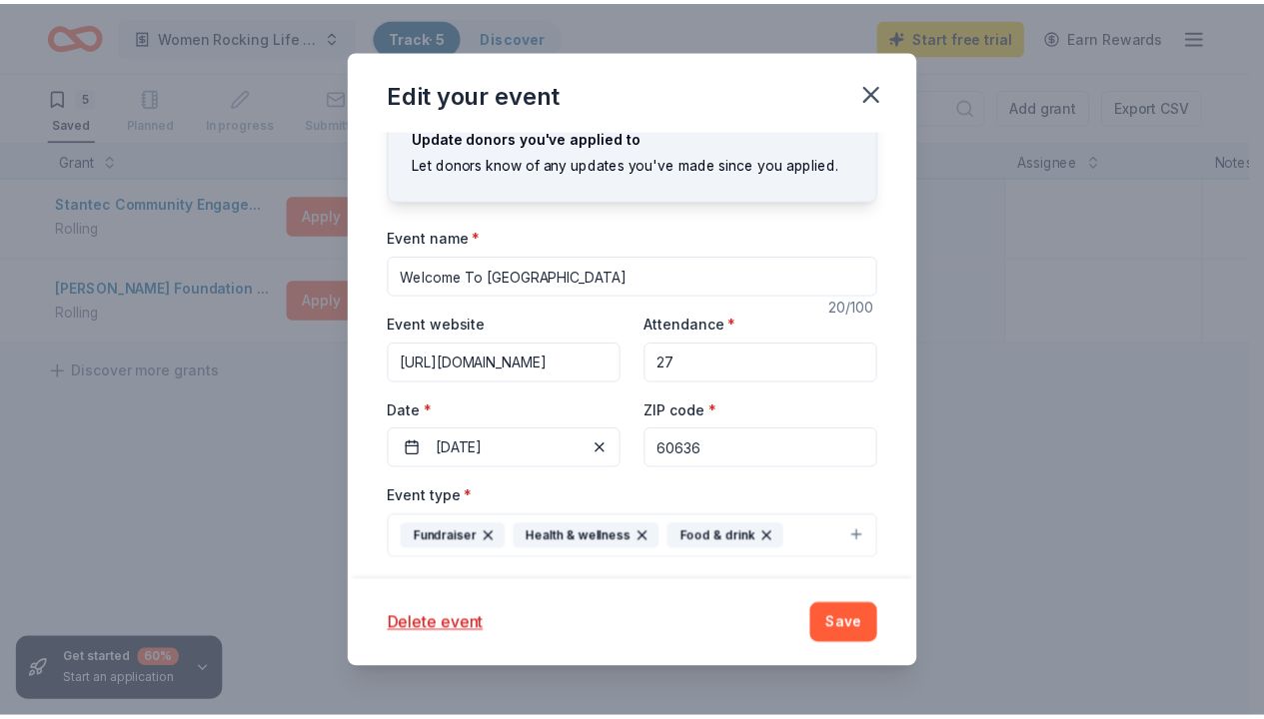
scroll to position [0, 0]
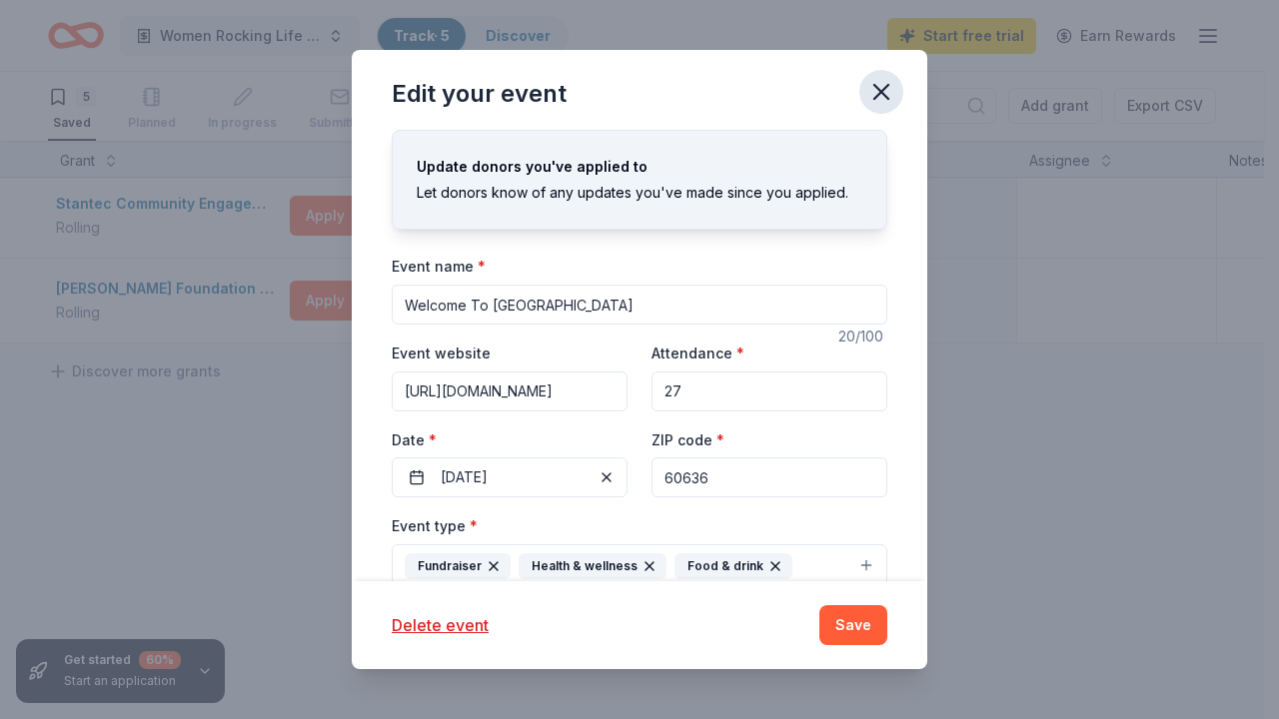
click at [883, 89] on icon "button" at bounding box center [881, 92] width 14 height 14
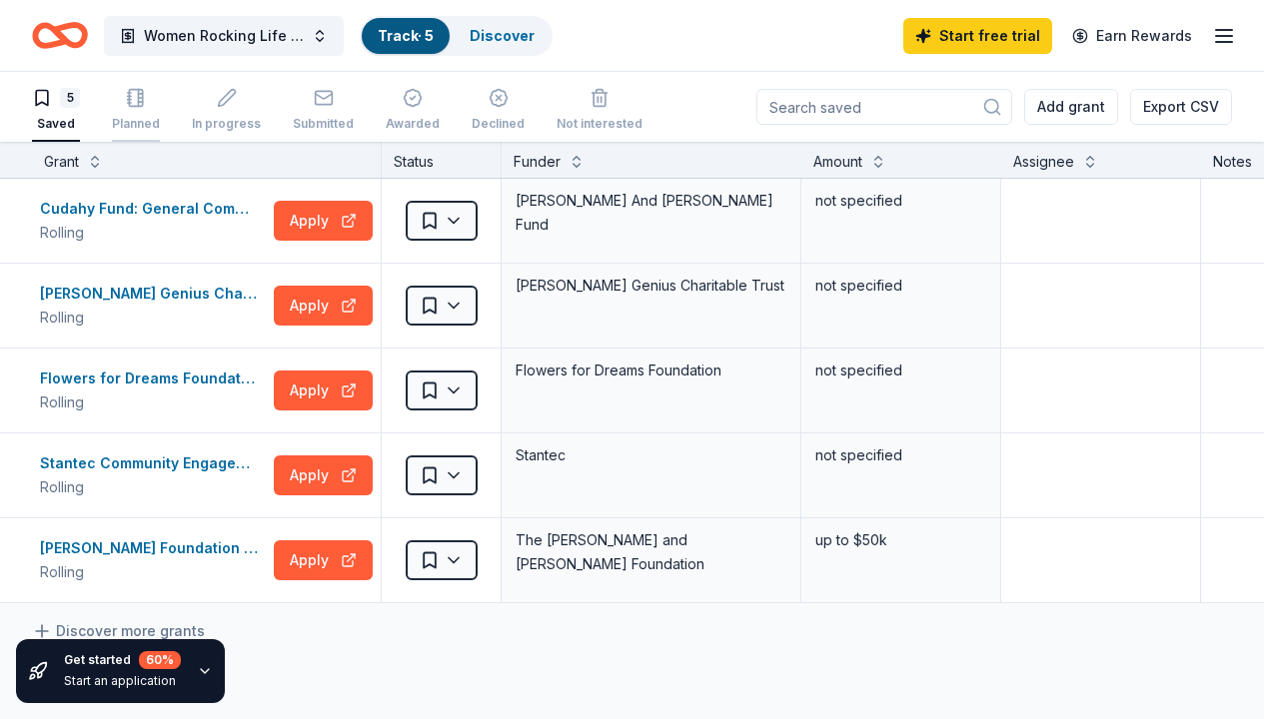
click at [139, 107] on icon "button" at bounding box center [139, 98] width 0 height 17
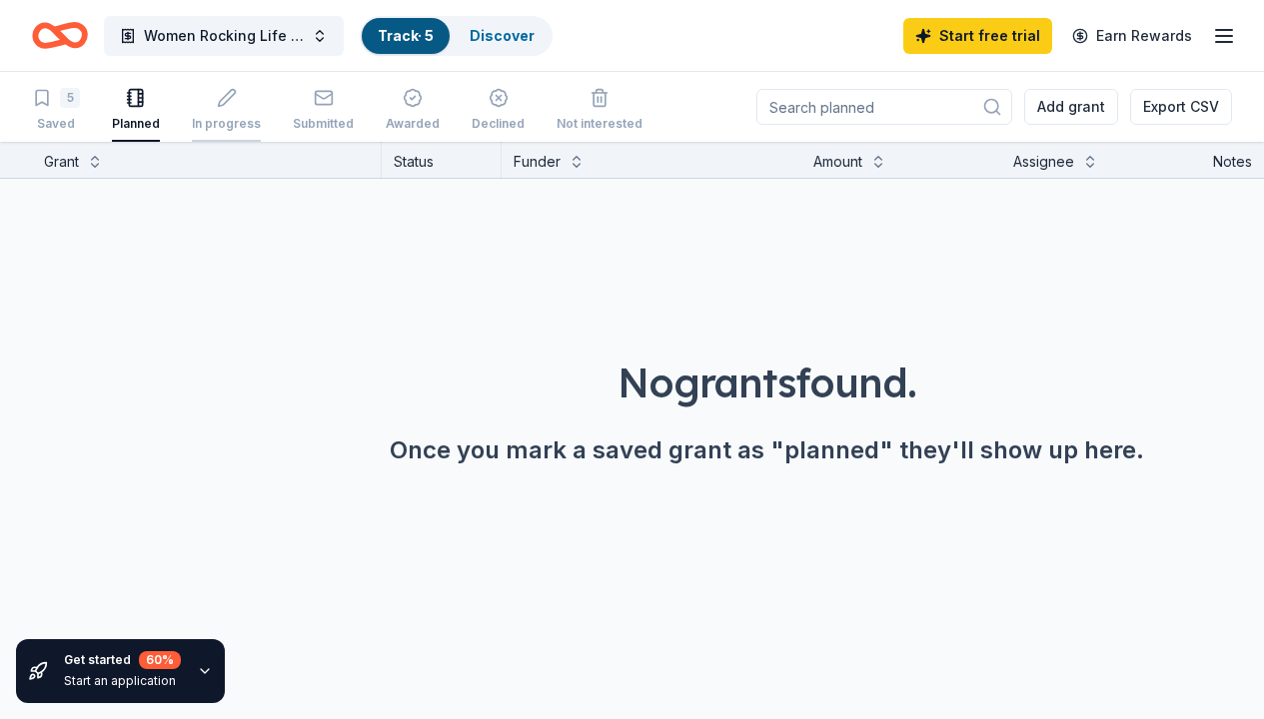
click at [215, 111] on div "In progress" at bounding box center [226, 110] width 69 height 44
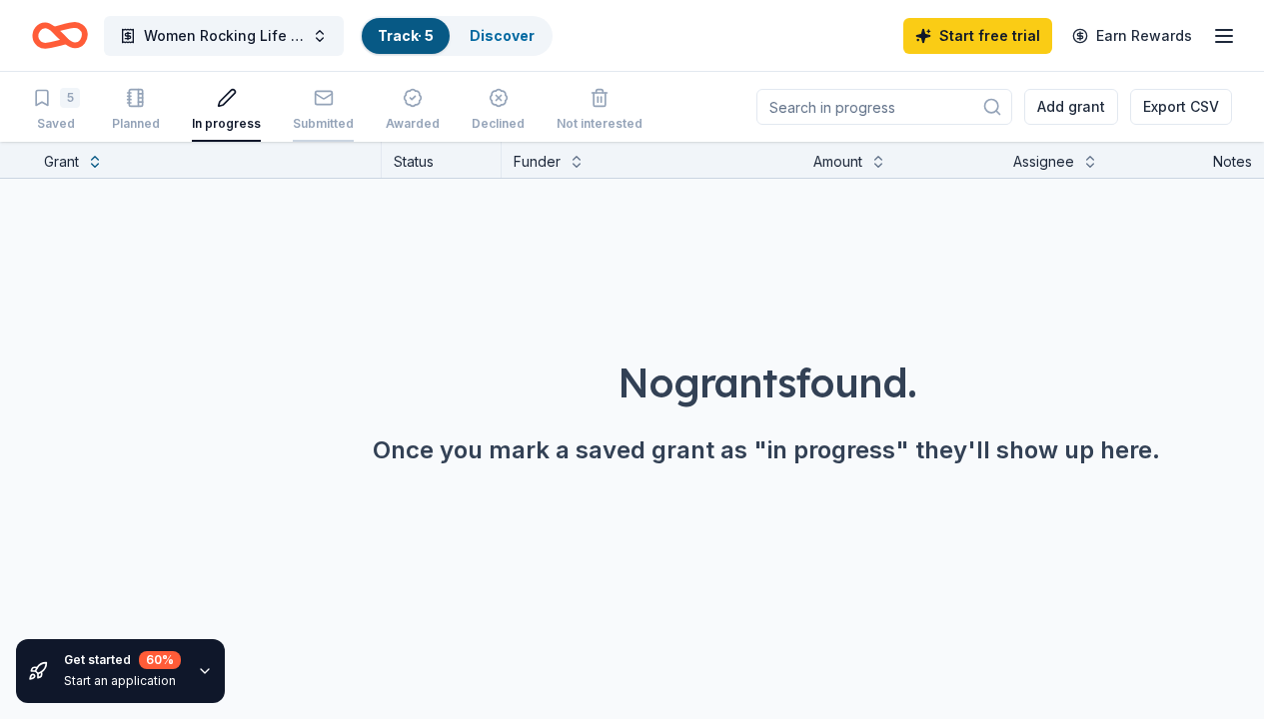
click at [328, 106] on icon "button" at bounding box center [324, 98] width 20 height 20
click at [98, 164] on button at bounding box center [95, 160] width 16 height 20
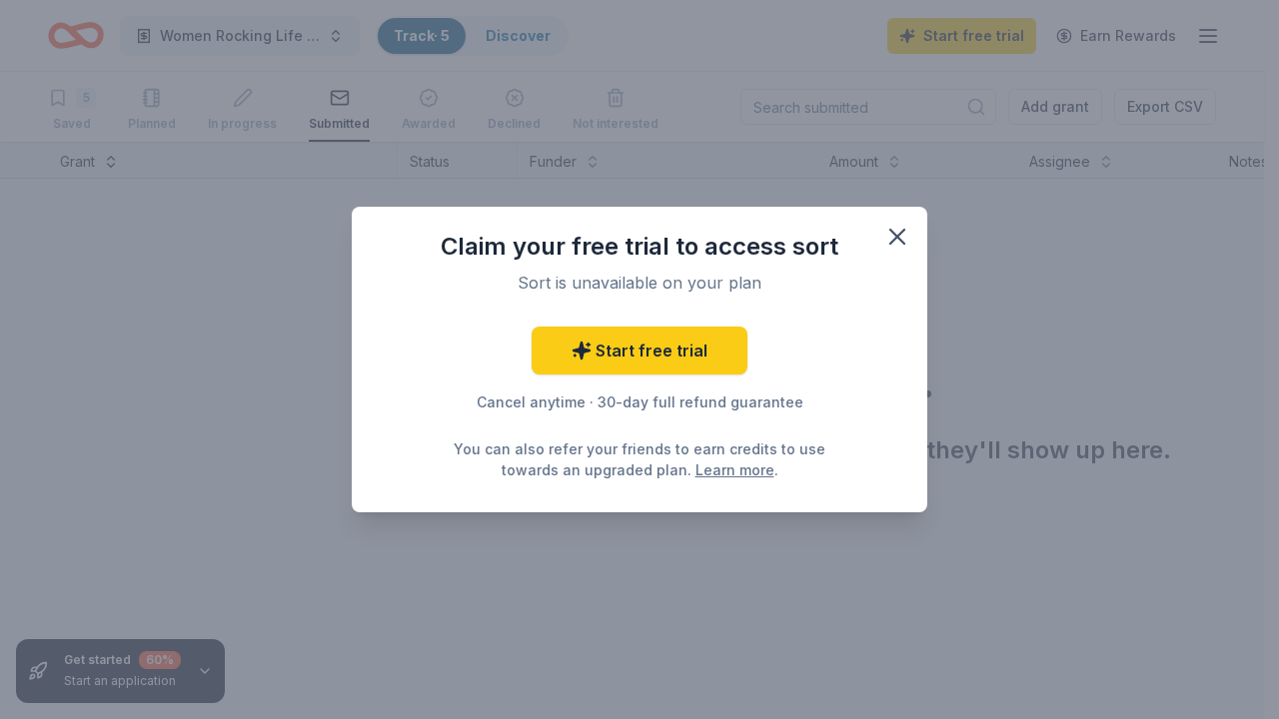
click at [98, 164] on div "Claim your free trial to access sort Sort is unavailable on your plan Start fre…" at bounding box center [639, 359] width 1279 height 719
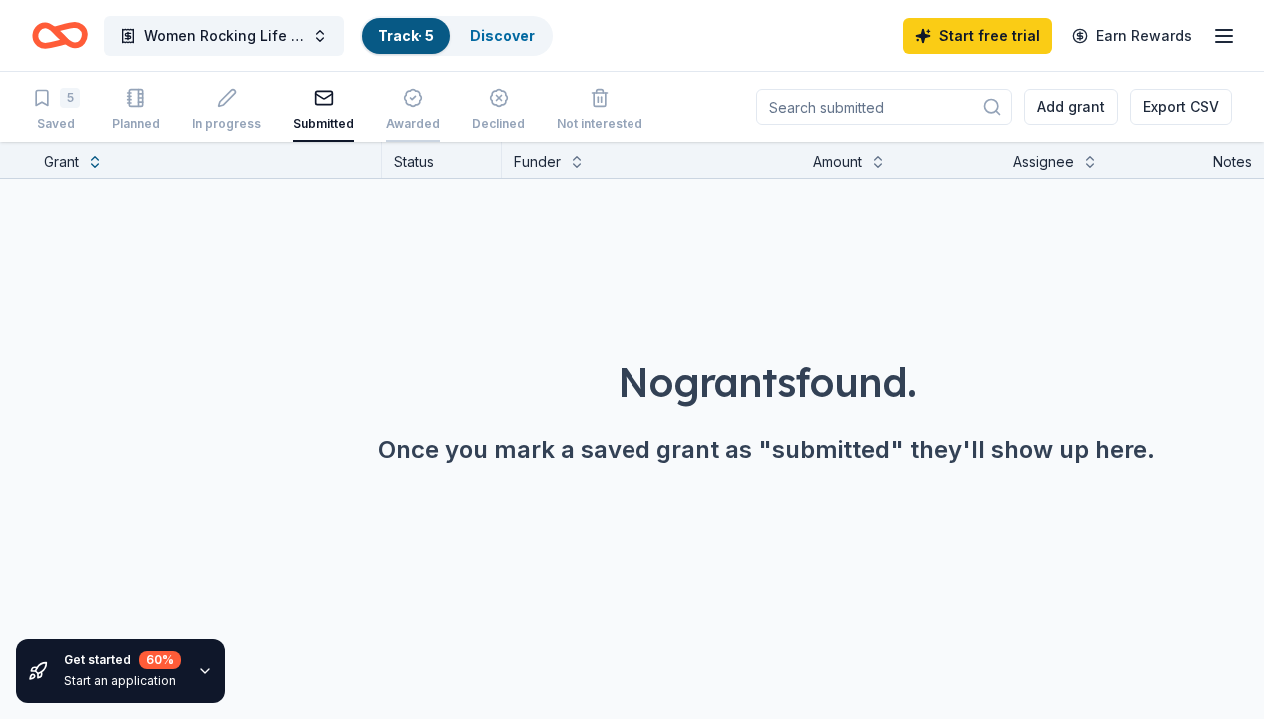
click at [409, 122] on div "Awarded" at bounding box center [413, 124] width 54 height 16
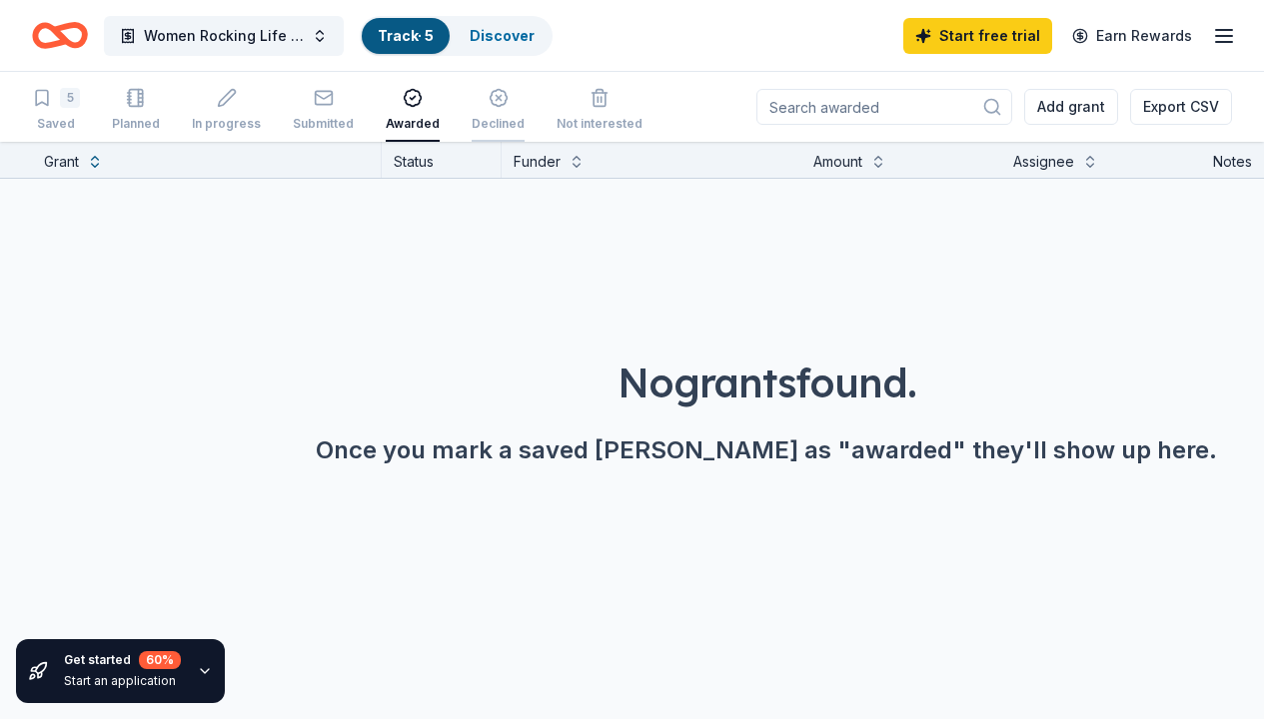
click at [492, 107] on icon "button" at bounding box center [499, 98] width 20 height 20
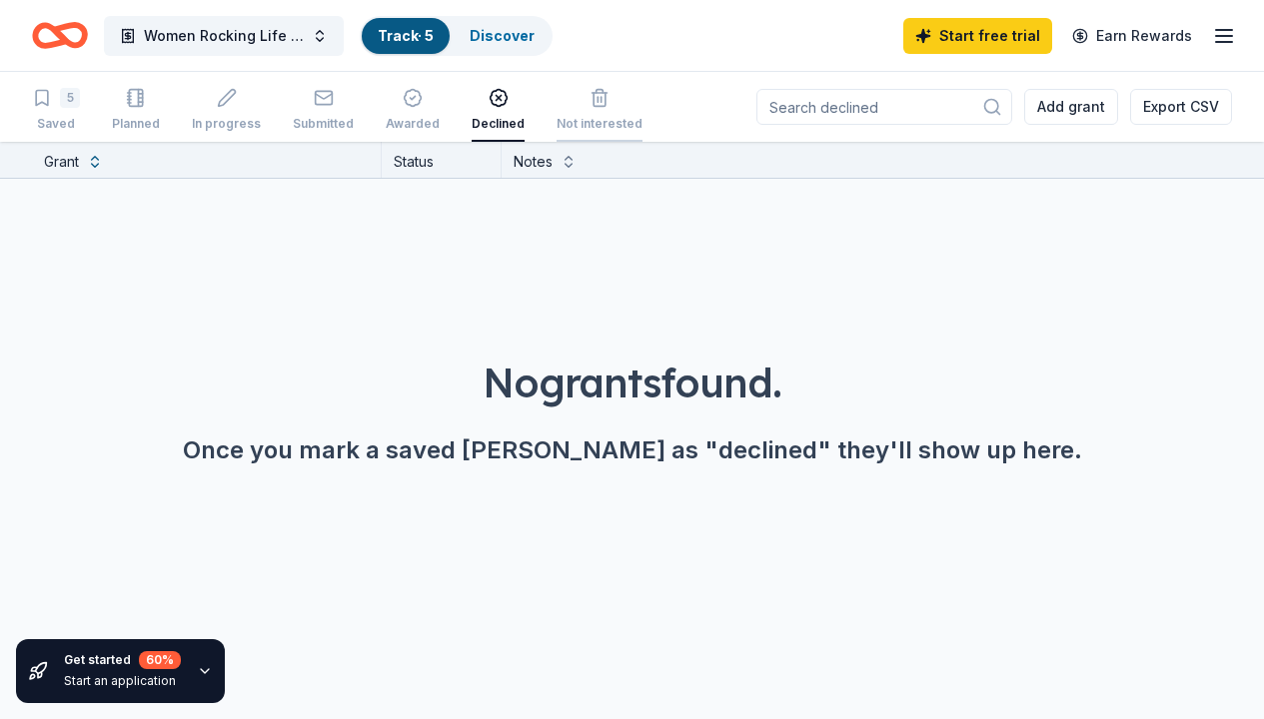
click at [591, 104] on icon "button" at bounding box center [600, 98] width 20 height 20
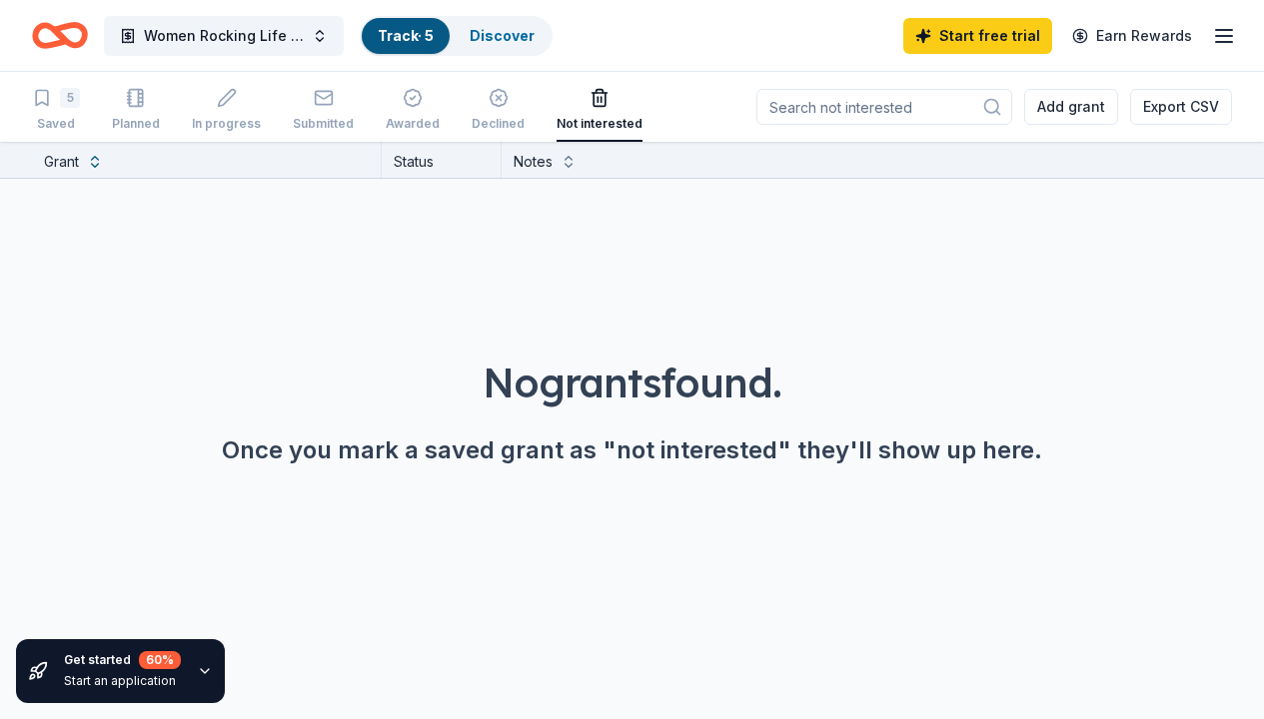
click at [902, 104] on input at bounding box center [884, 107] width 256 height 36
type input "The Accountant"
